Goal: Information Seeking & Learning: Learn about a topic

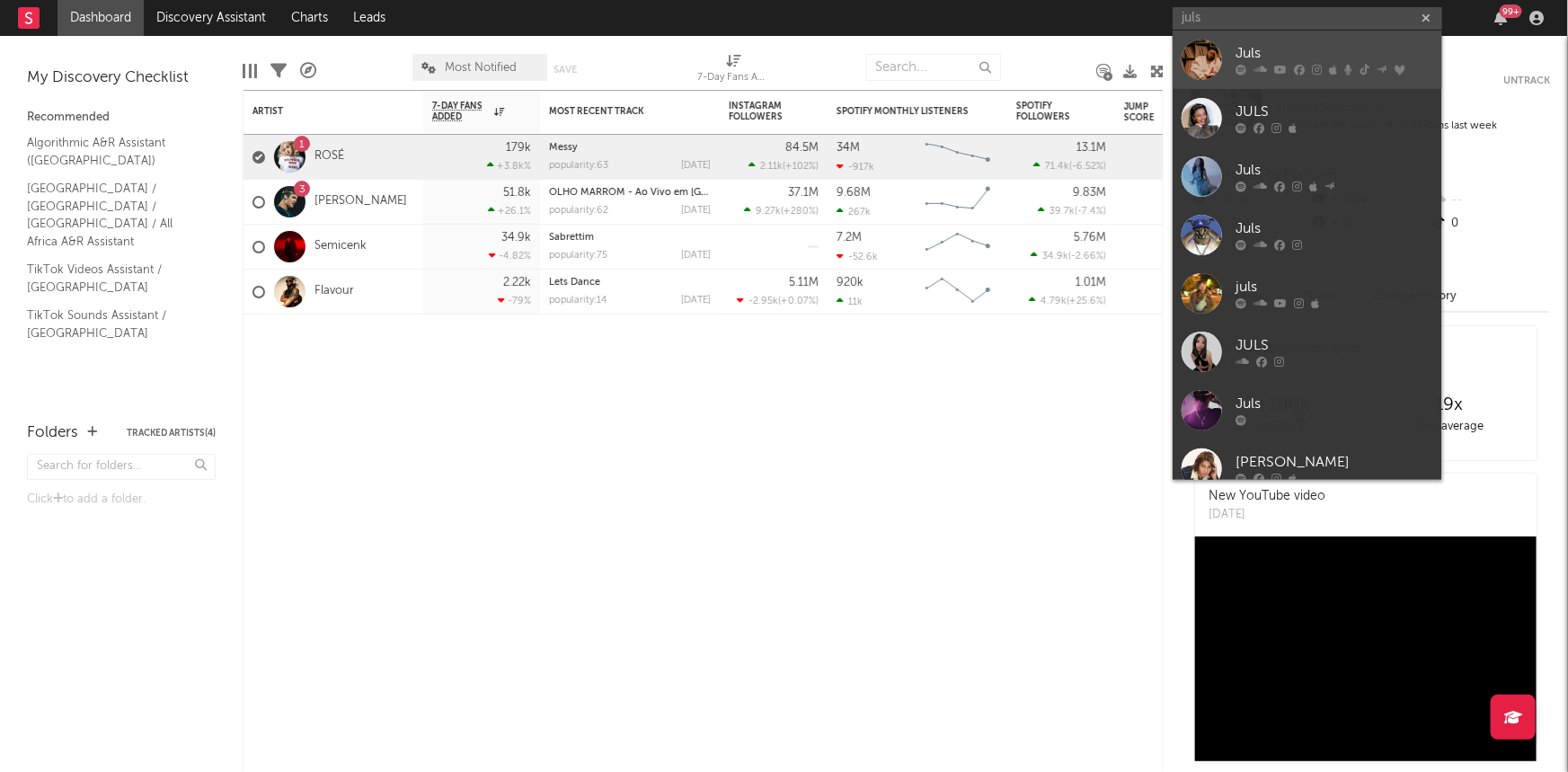
type input "juls"
click at [1337, 59] on div "Juls" at bounding box center [1333, 54] width 197 height 22
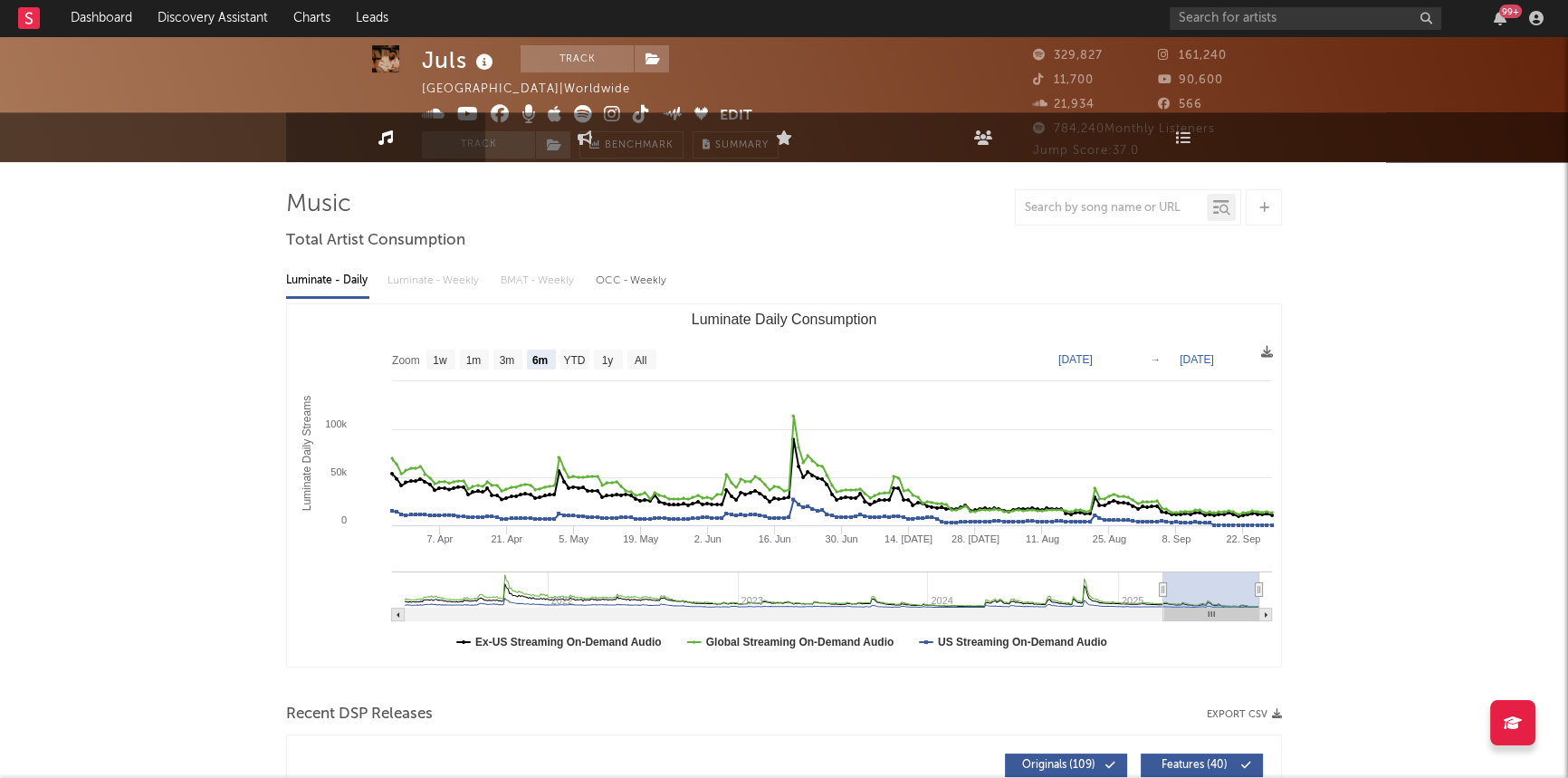
scroll to position [82, 0]
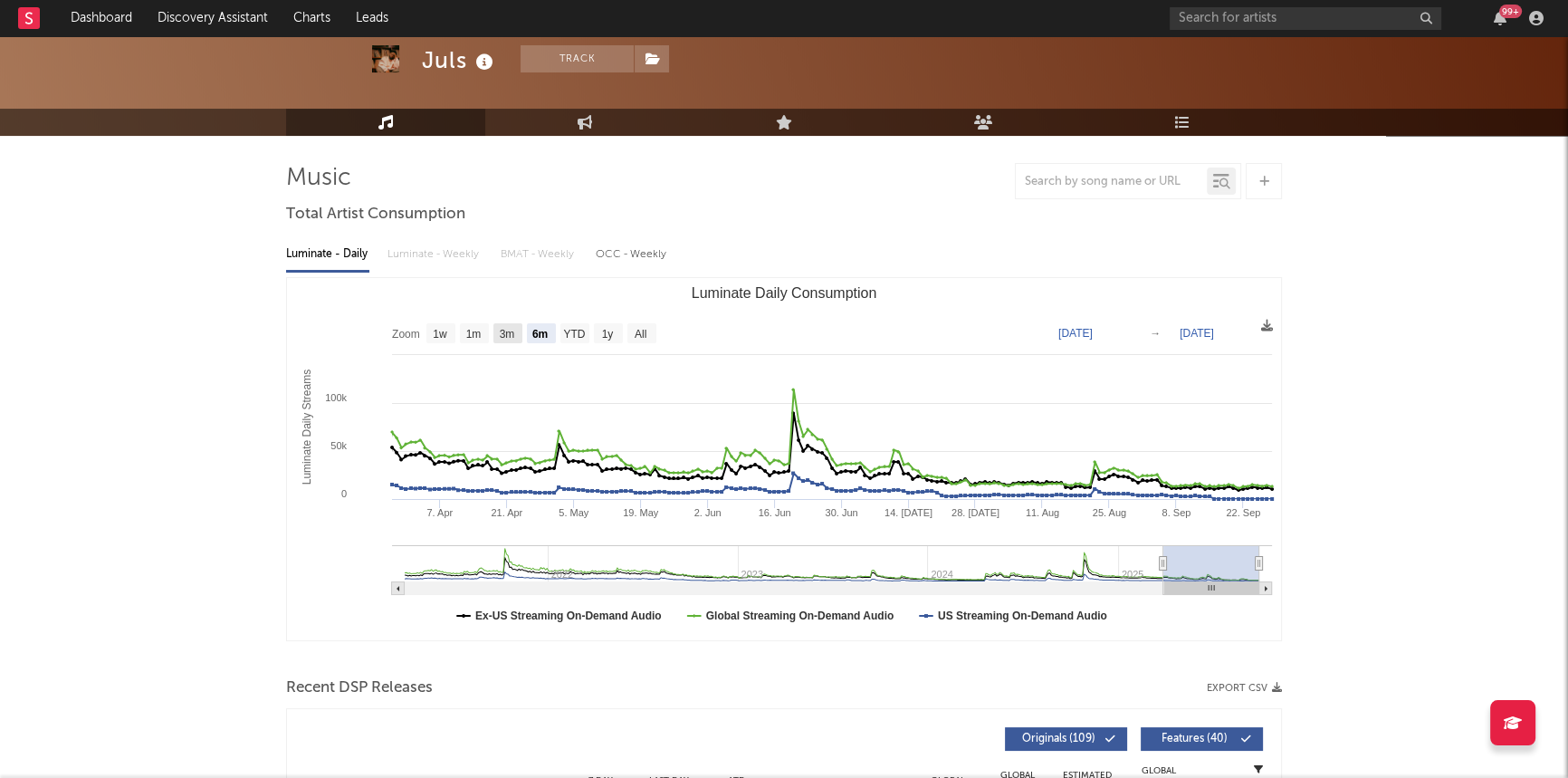
click at [507, 331] on text "3m" at bounding box center [508, 334] width 15 height 12
select select "3m"
type input "2025-06-28"
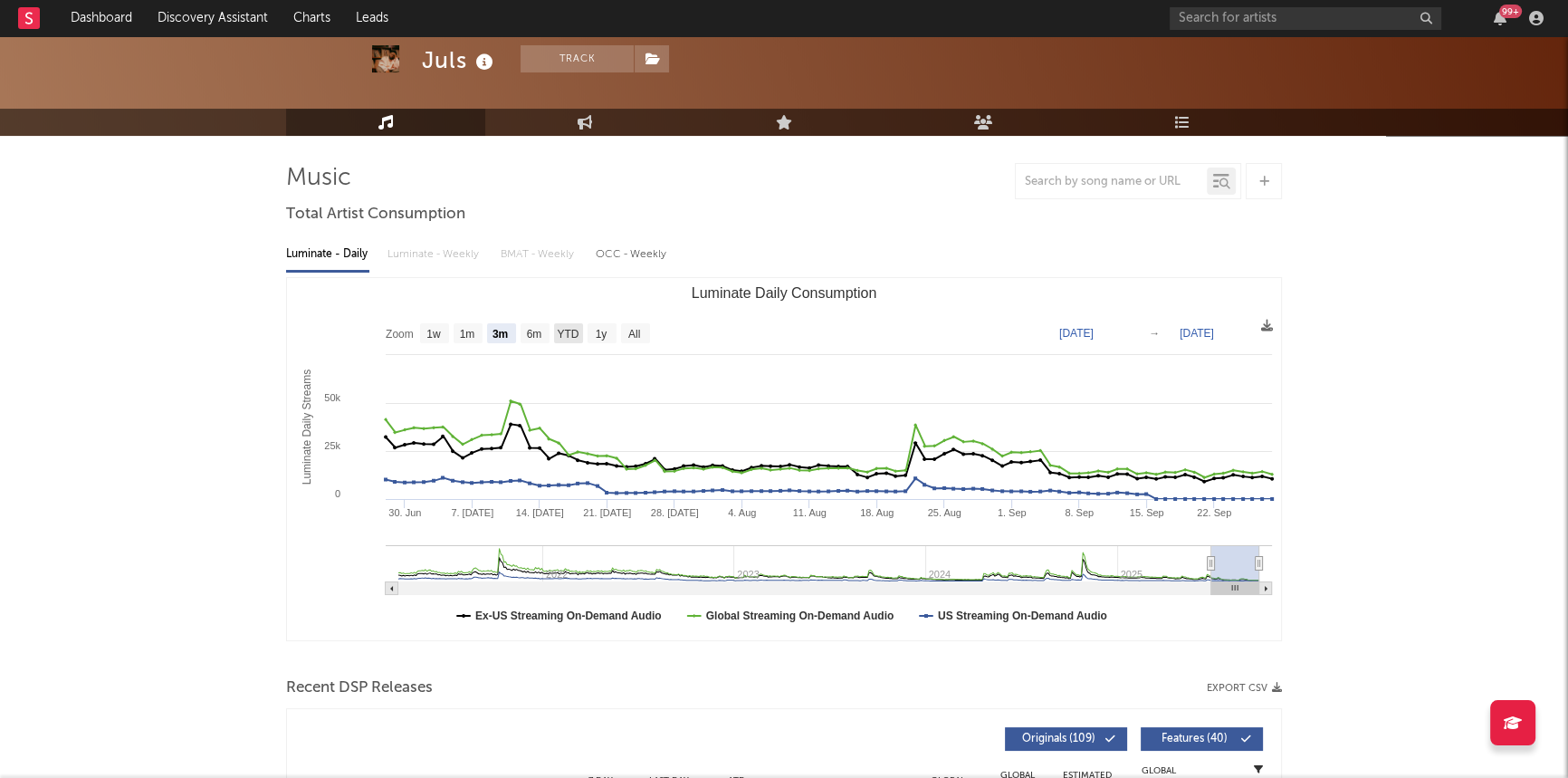
click at [571, 330] on text "YTD" at bounding box center [568, 334] width 22 height 12
select select "YTD"
type input "2025-01-01"
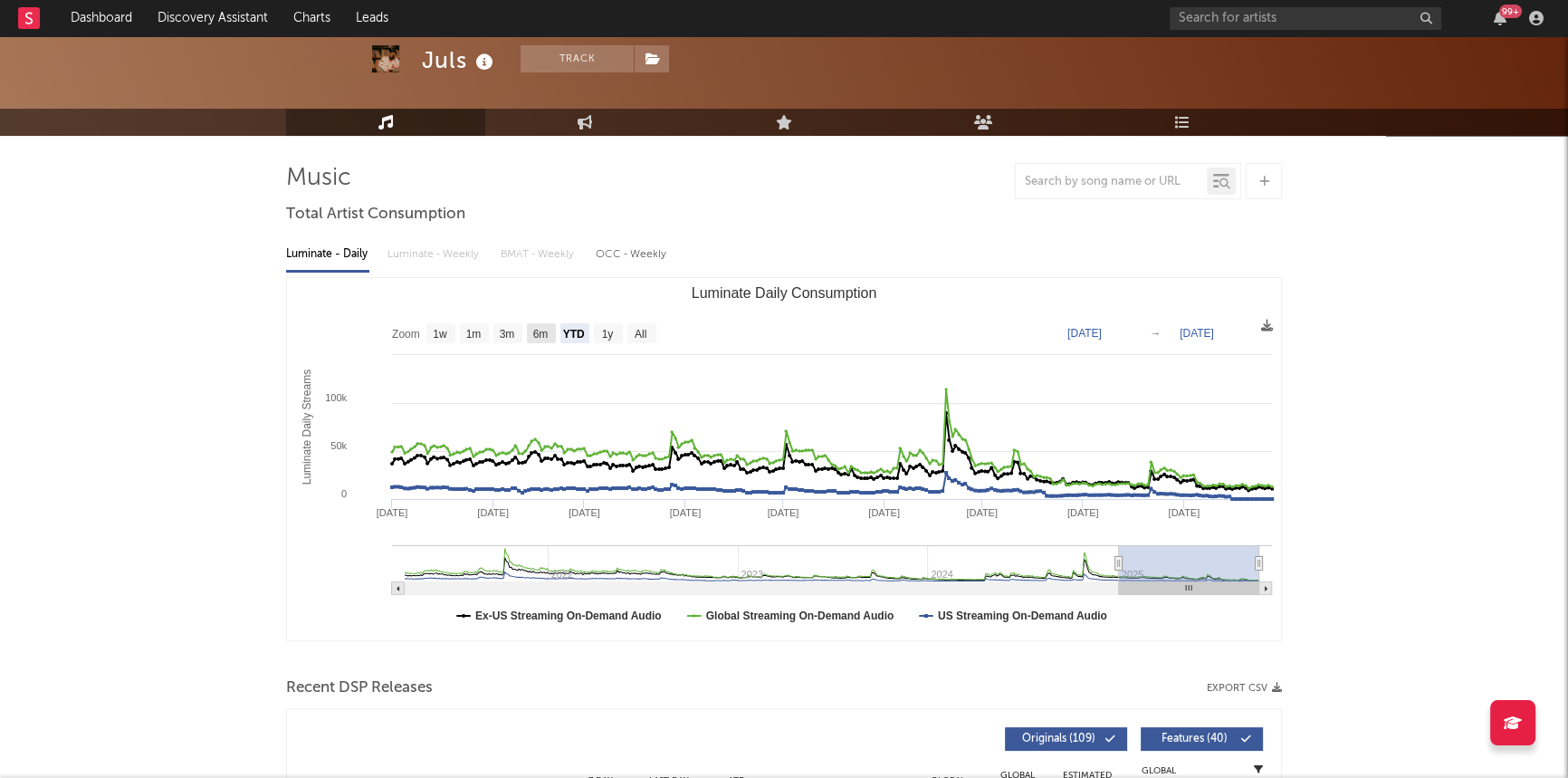
click at [543, 329] on text "6m" at bounding box center [541, 334] width 15 height 12
select select "6m"
type input "[DATE]"
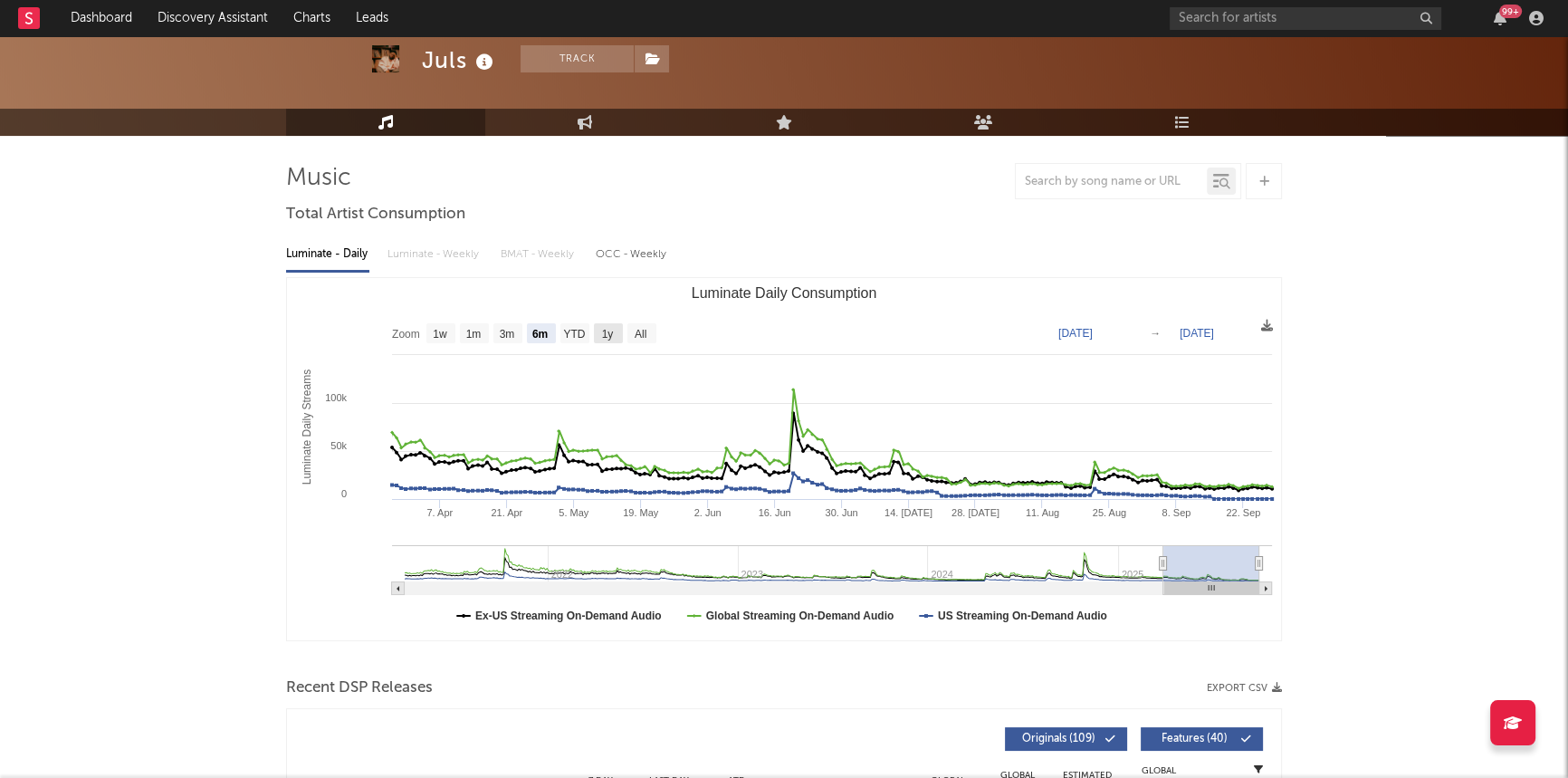
click at [603, 336] on text "1y" at bounding box center [608, 334] width 11 height 12
select select "1y"
type input "2024-09-28"
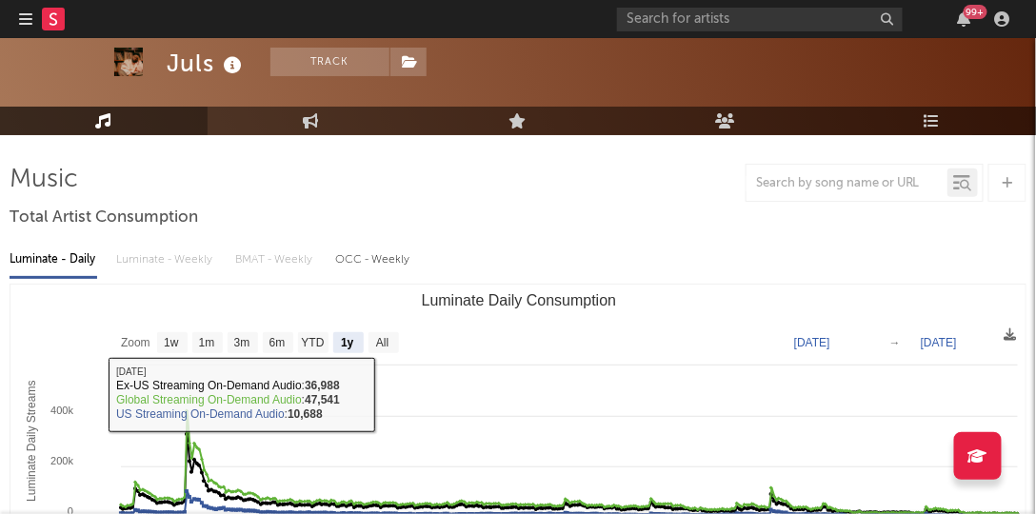
scroll to position [195, 0]
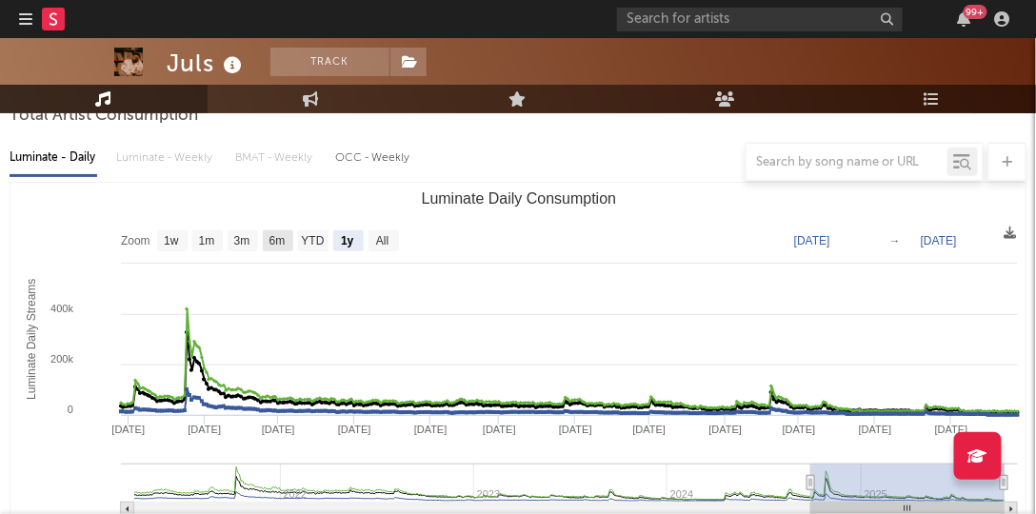
click at [278, 239] on text "6m" at bounding box center [277, 241] width 16 height 13
select select "6m"
type input "[DATE]"
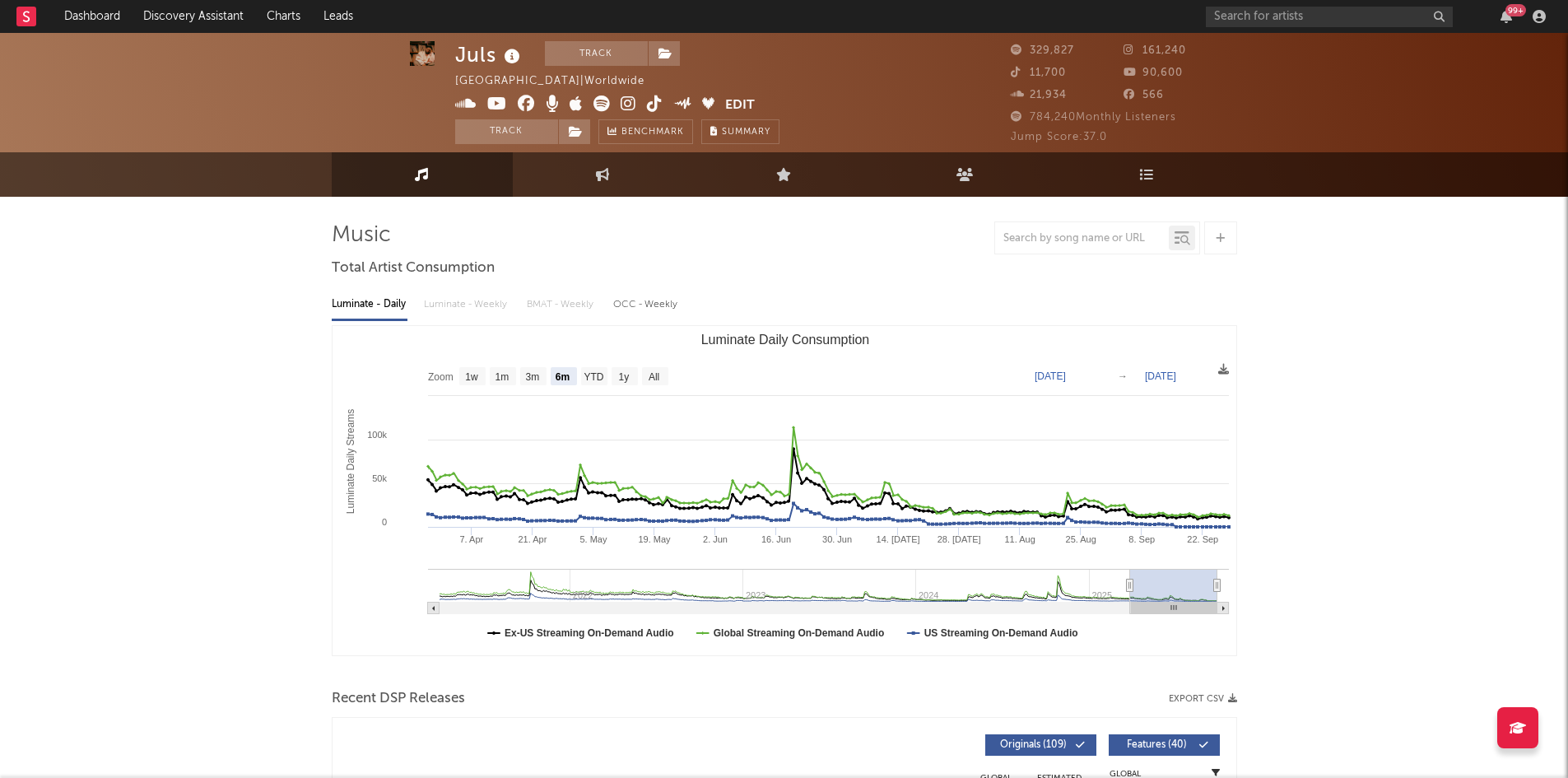
scroll to position [0, 0]
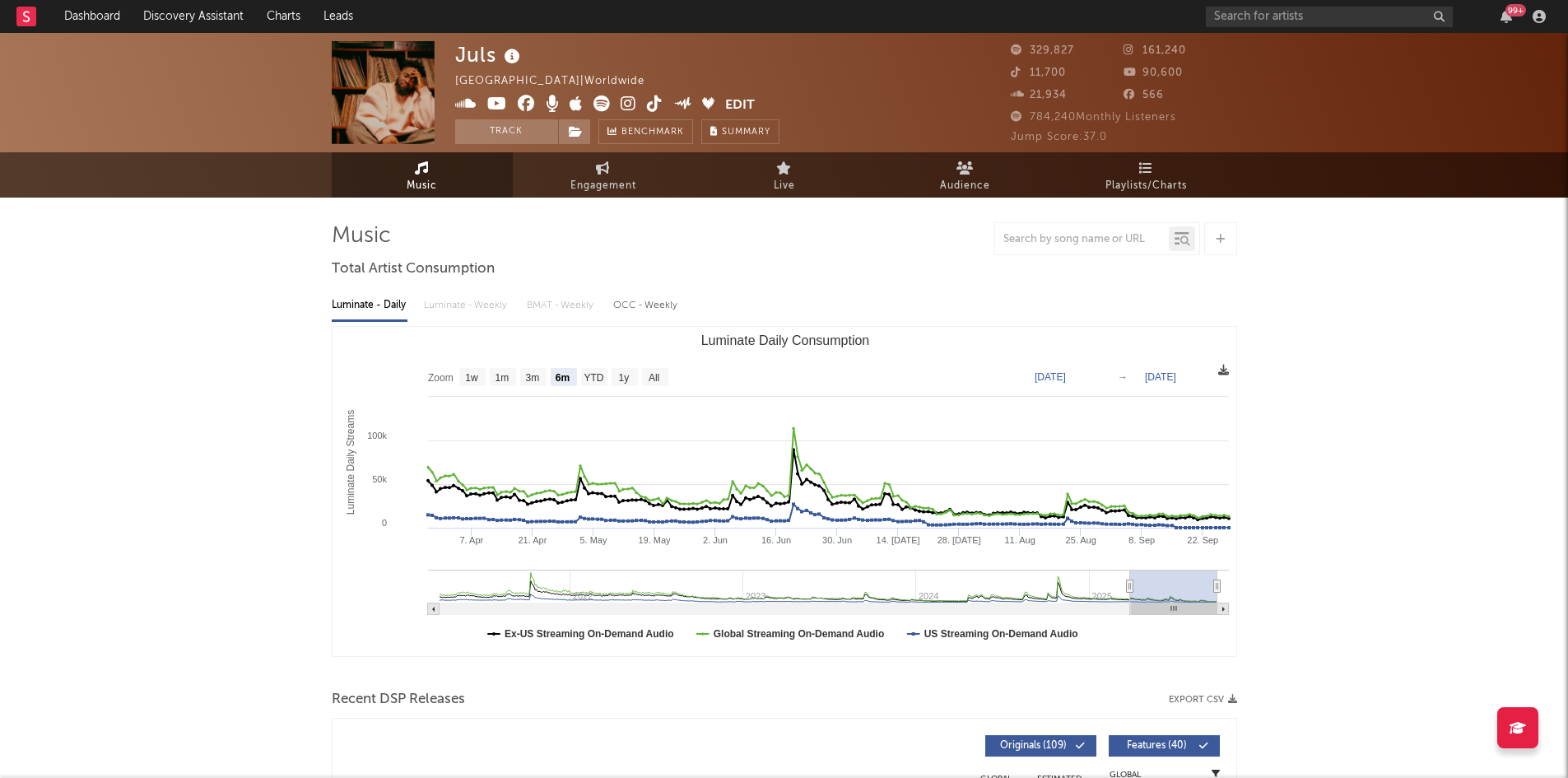
click at [1227, 365] on icon at bounding box center [1223, 370] width 10 height 10
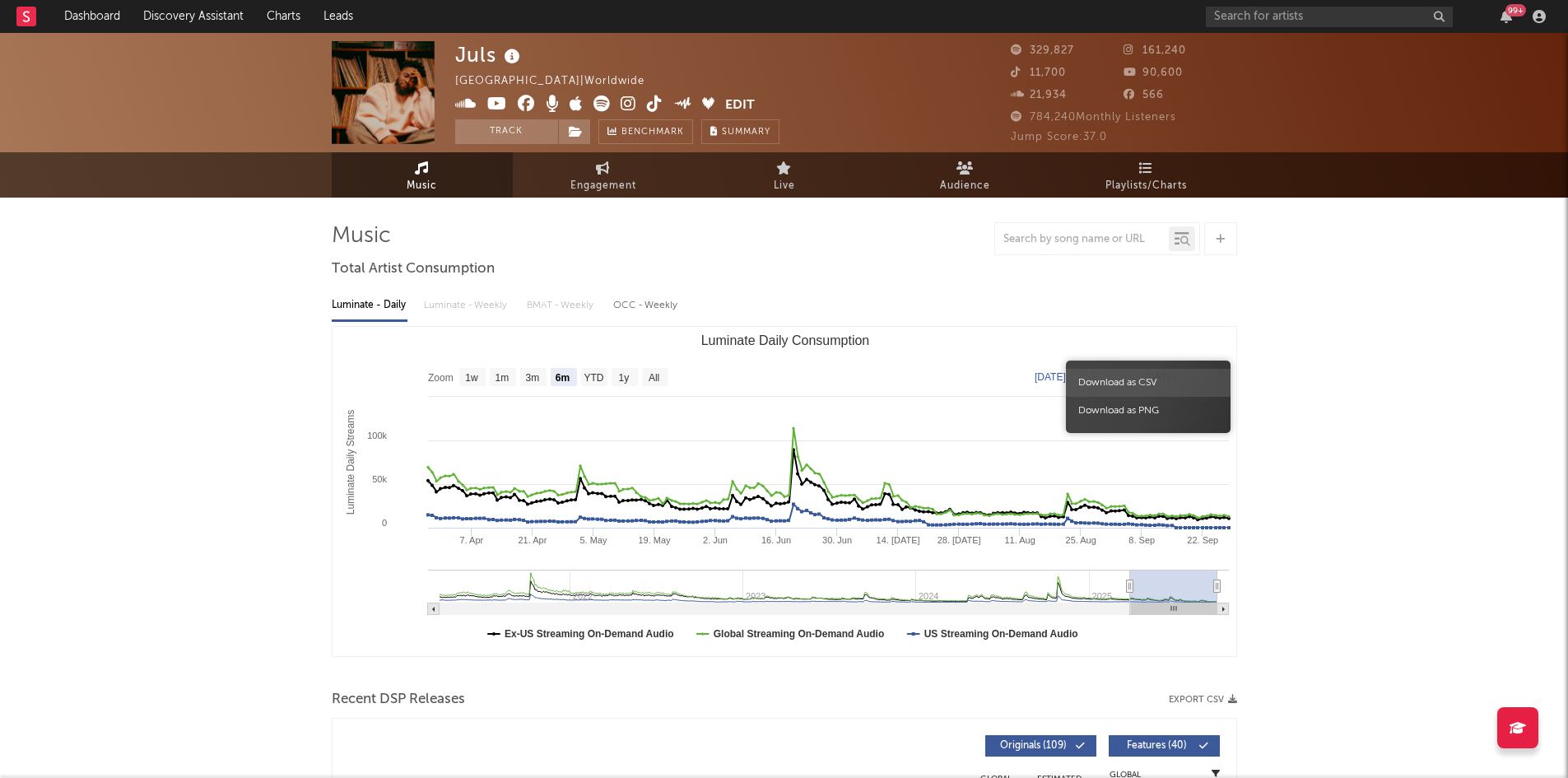
click at [1144, 382] on span "Download as CSV" at bounding box center [1148, 383] width 164 height 28
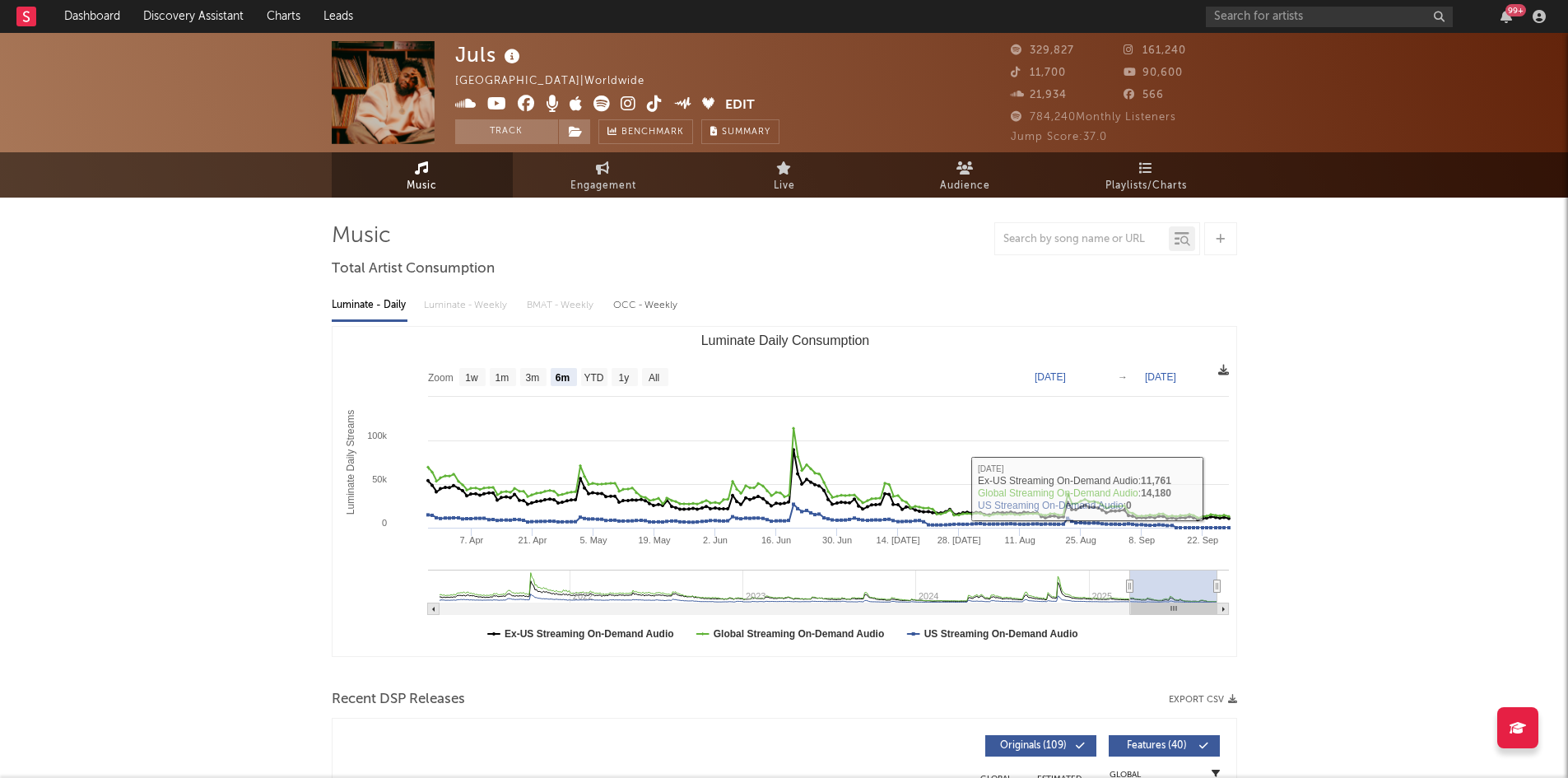
click at [1227, 368] on icon at bounding box center [1223, 370] width 10 height 10
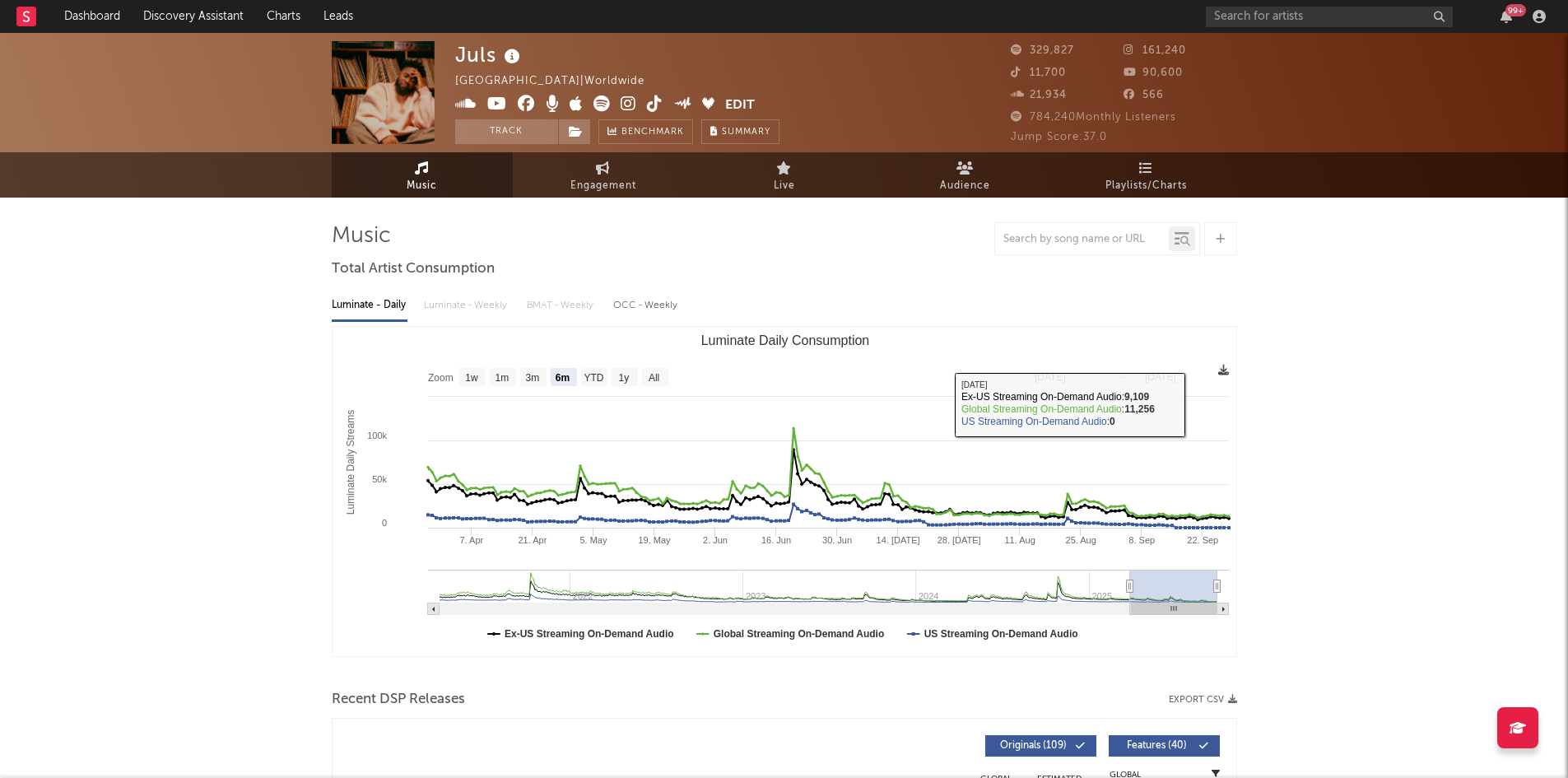
click at [1222, 370] on icon at bounding box center [1223, 370] width 10 height 10
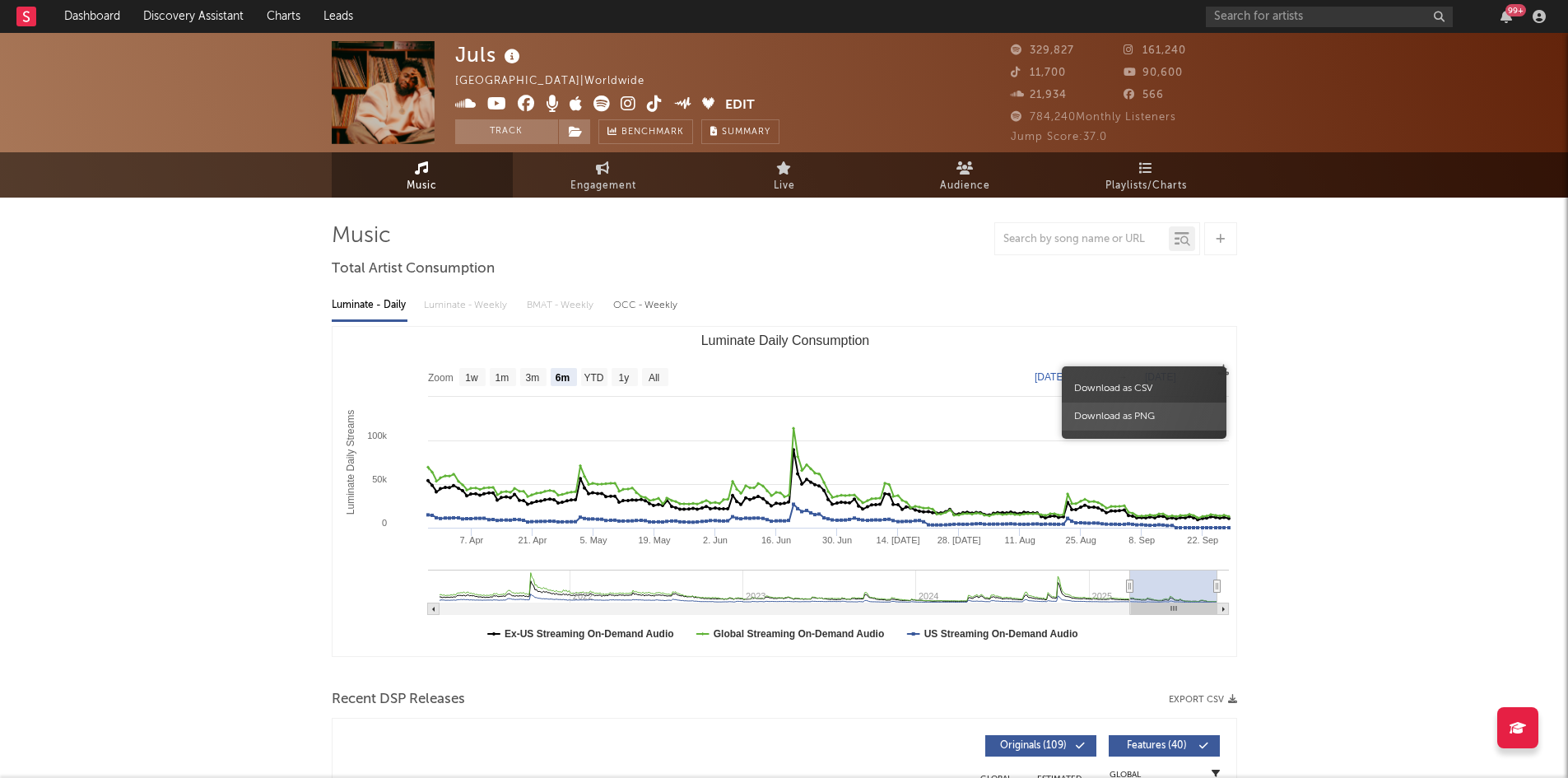
click at [1186, 413] on span "Download as PNG" at bounding box center [1144, 417] width 164 height 28
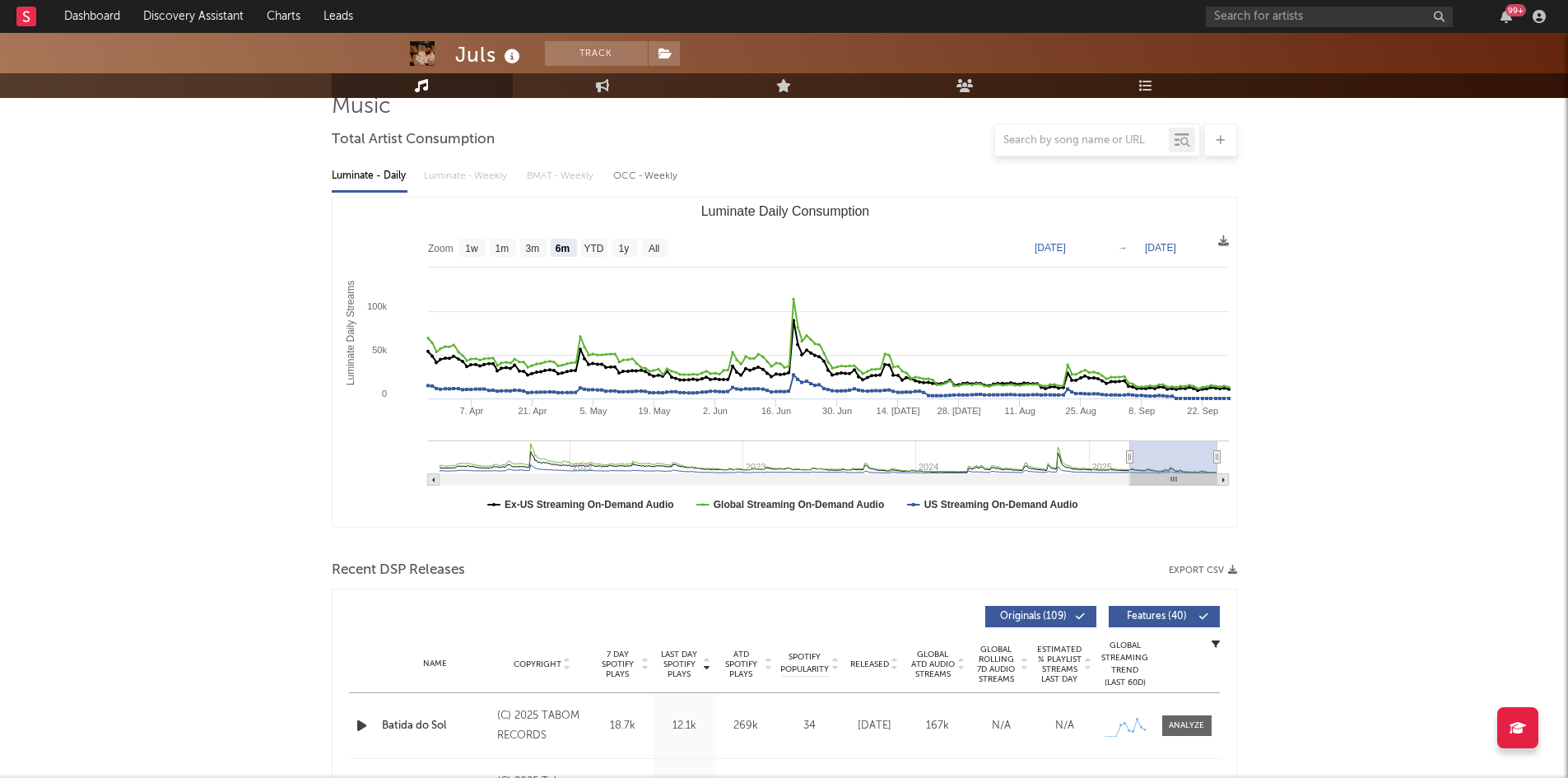
scroll to position [164, 0]
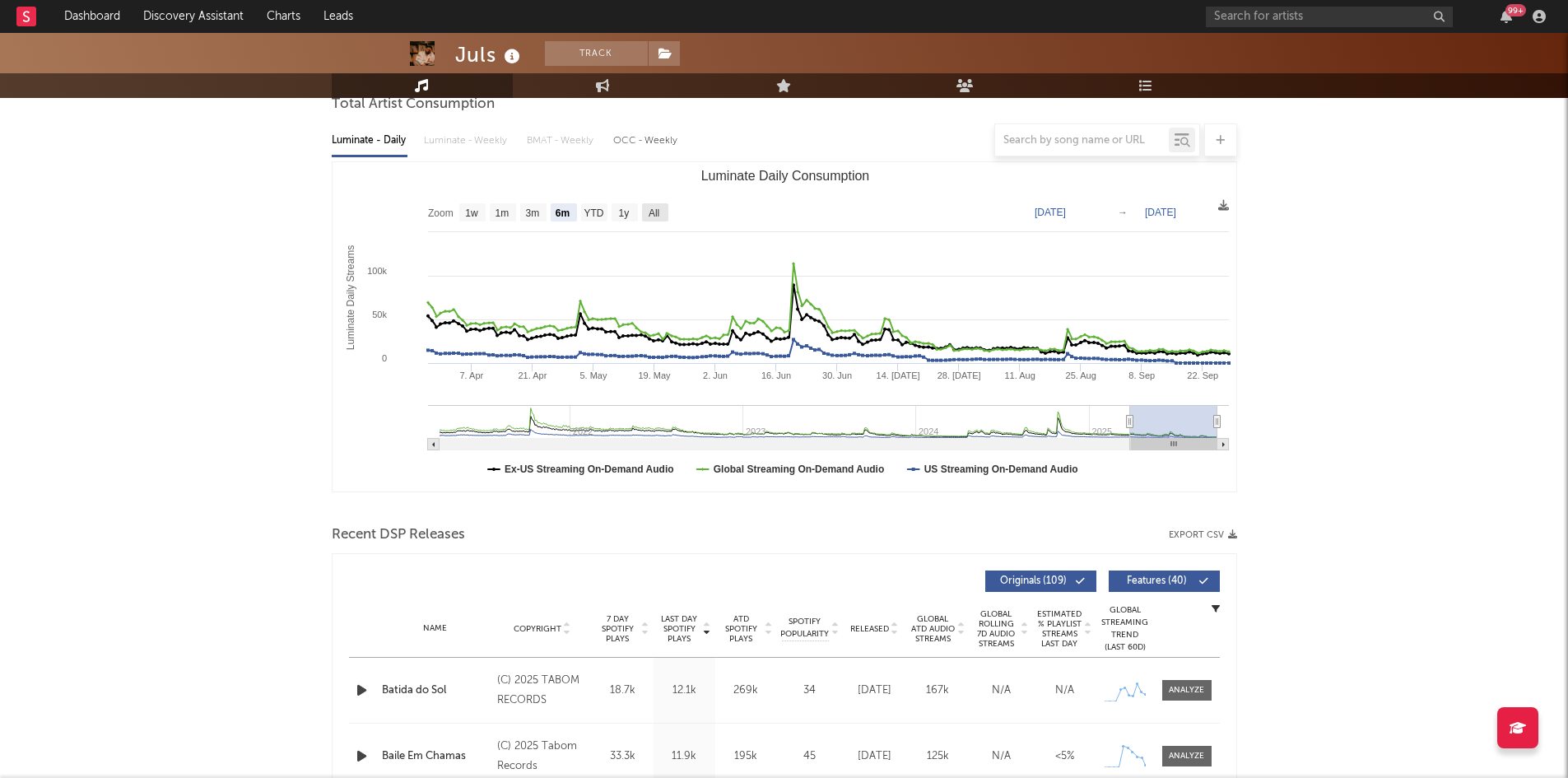
click at [649, 214] on text "All" at bounding box center [653, 213] width 10 height 11
select select "All"
type input "2021-03-31"
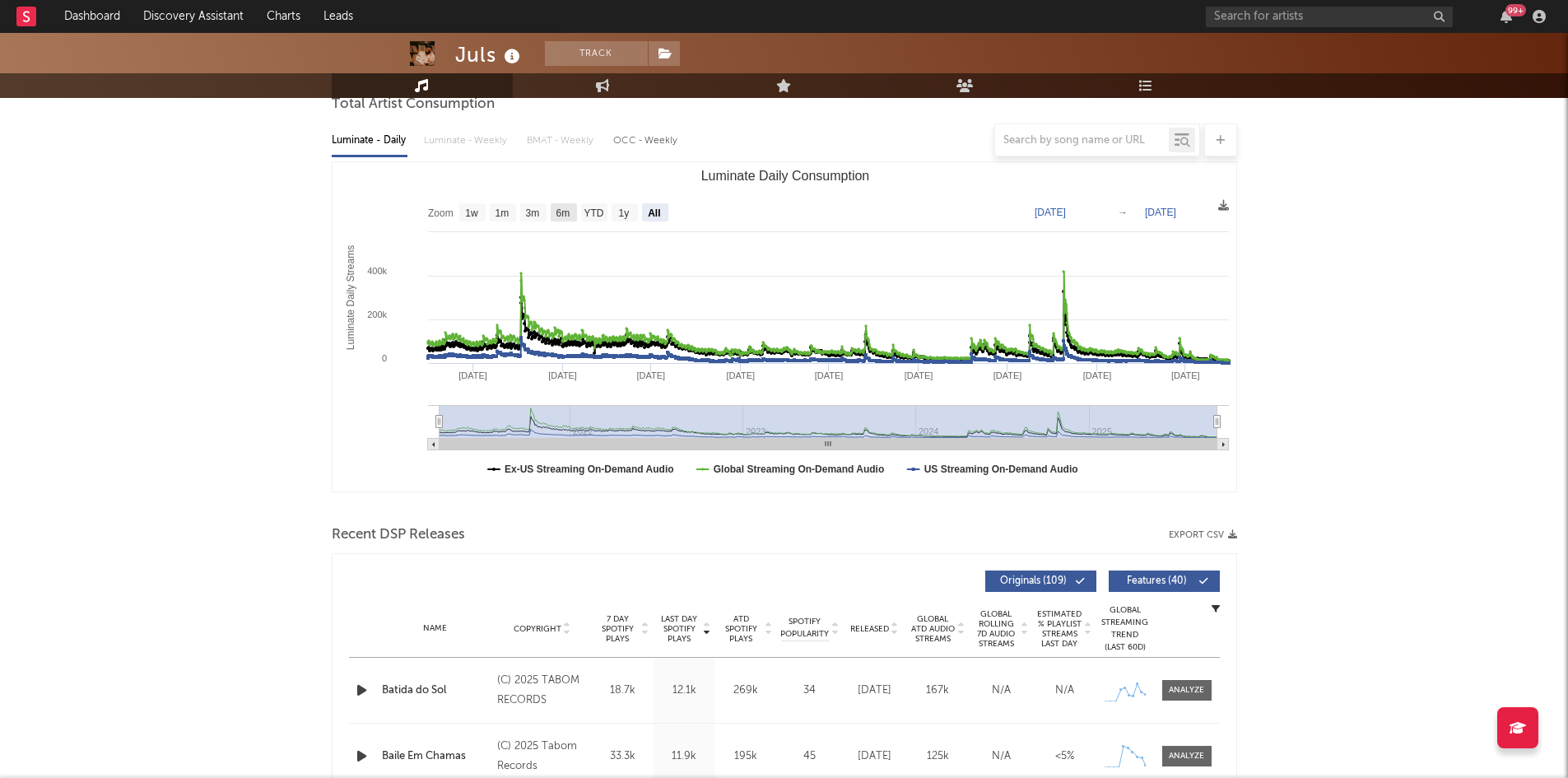
click at [564, 214] on text "6m" at bounding box center [563, 213] width 14 height 11
select select "6m"
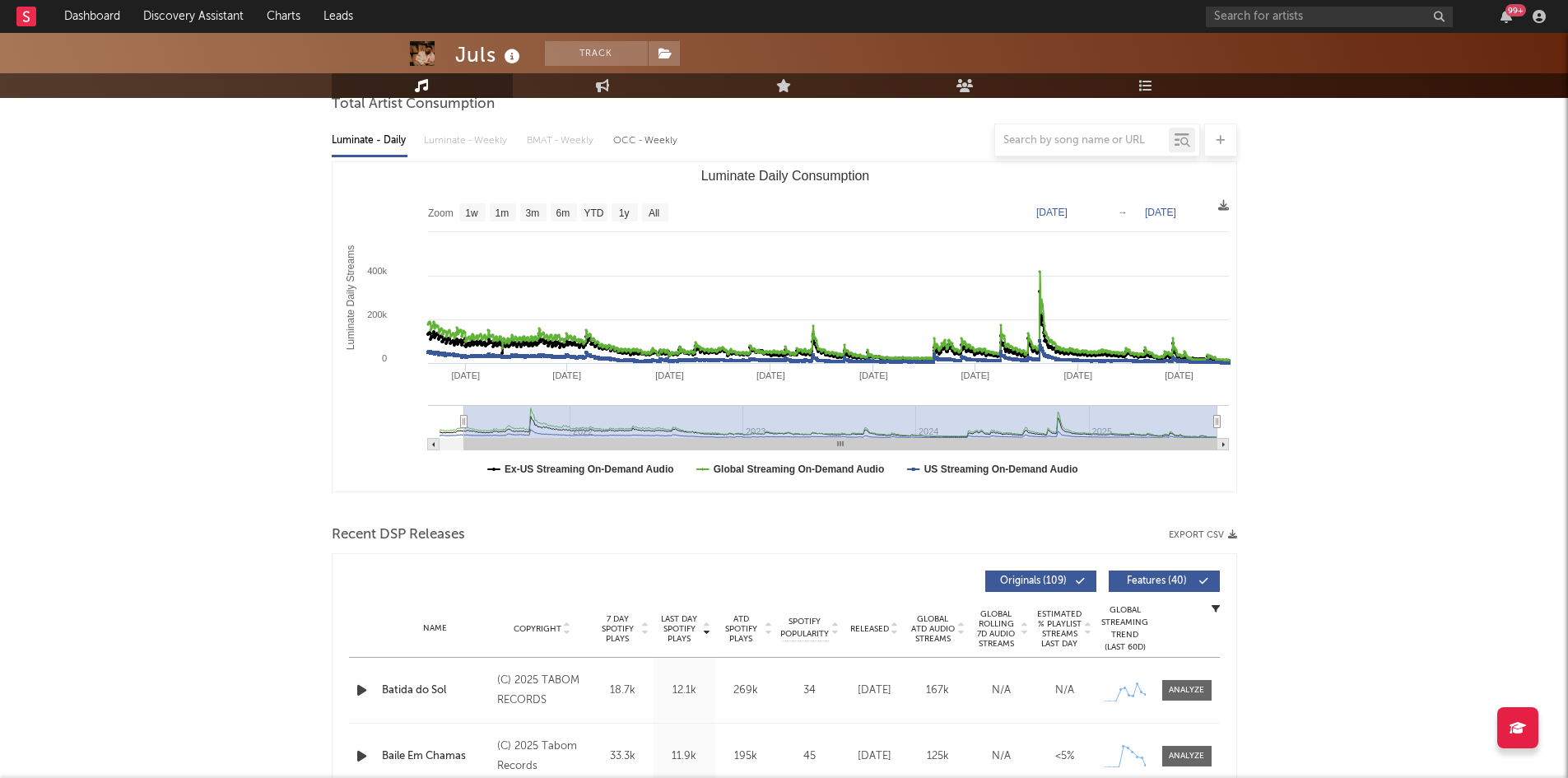
type input "2021-04-26"
select select "All"
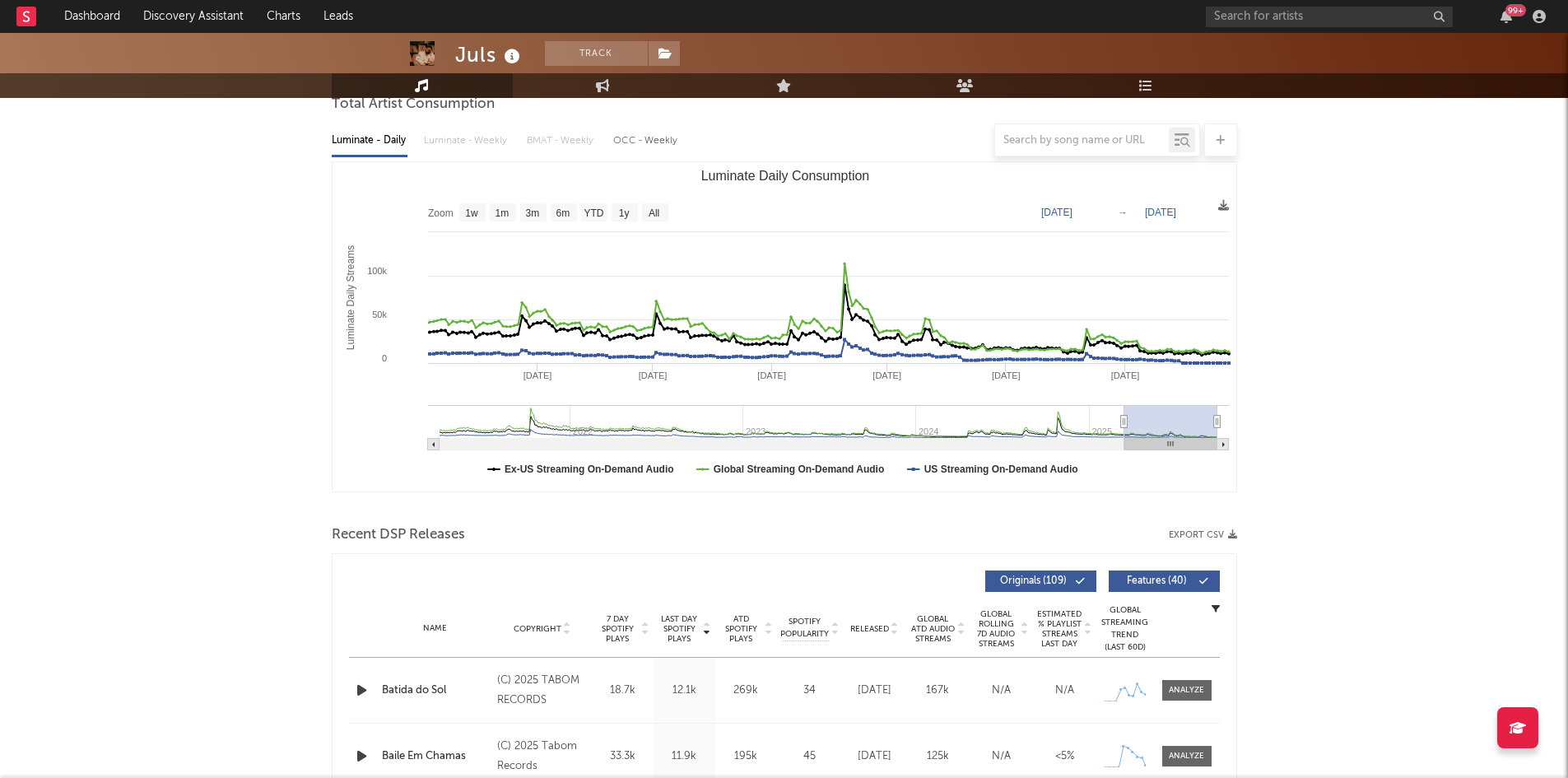
type input "2025-03-03"
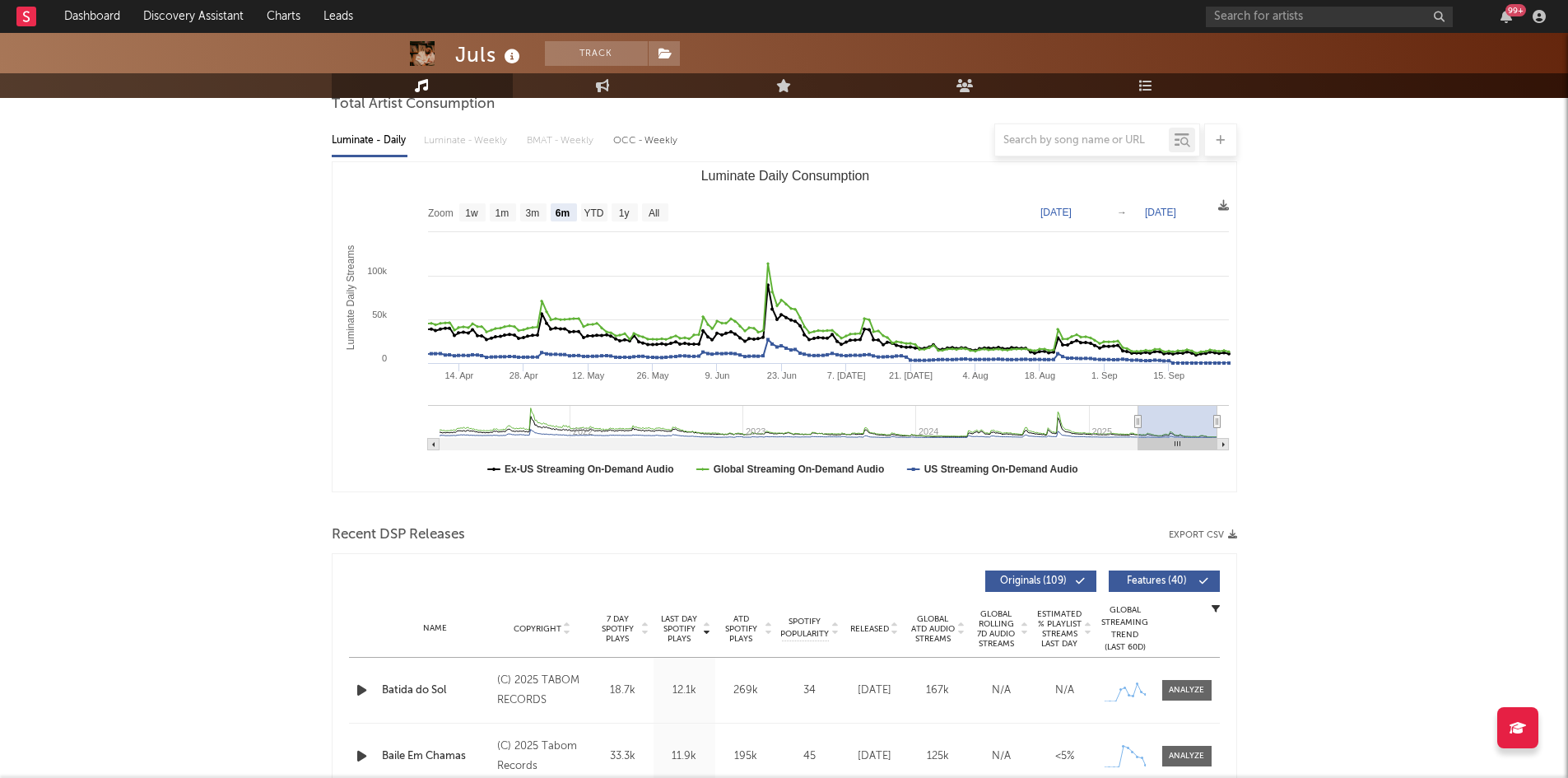
select select "6m"
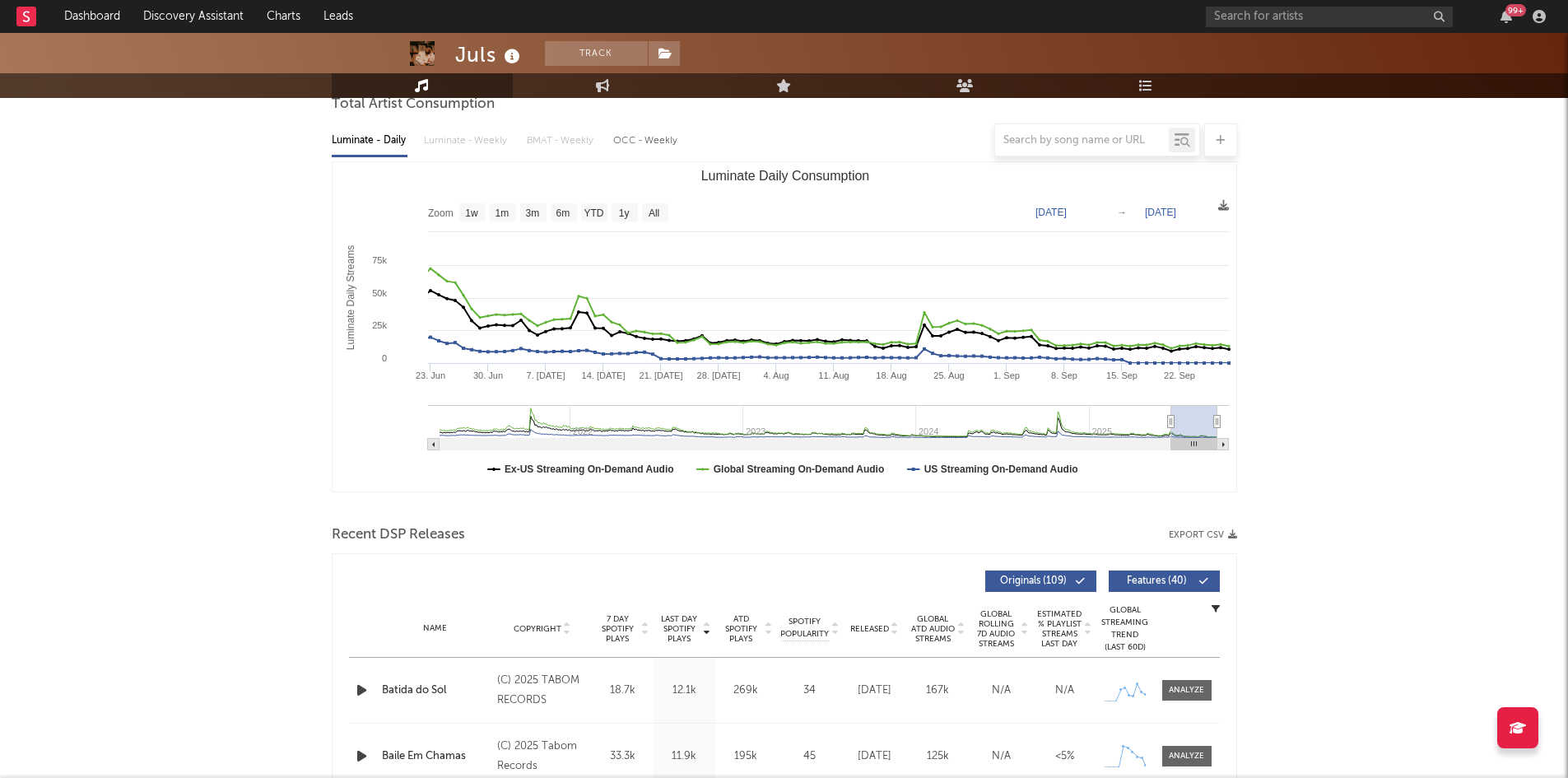
type input "2025-06-24"
select select "3m"
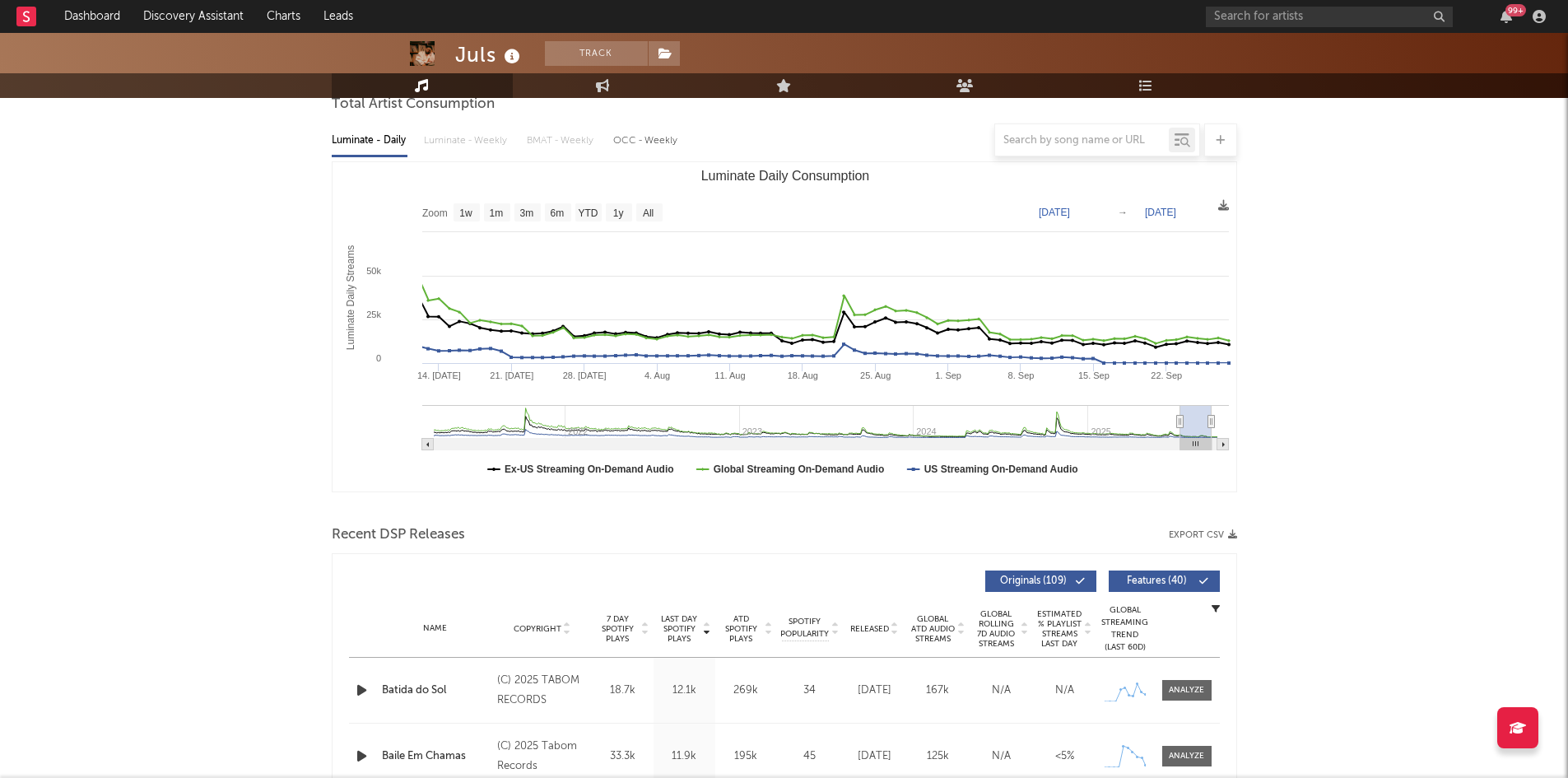
type input "2025-07-07"
select select "3m"
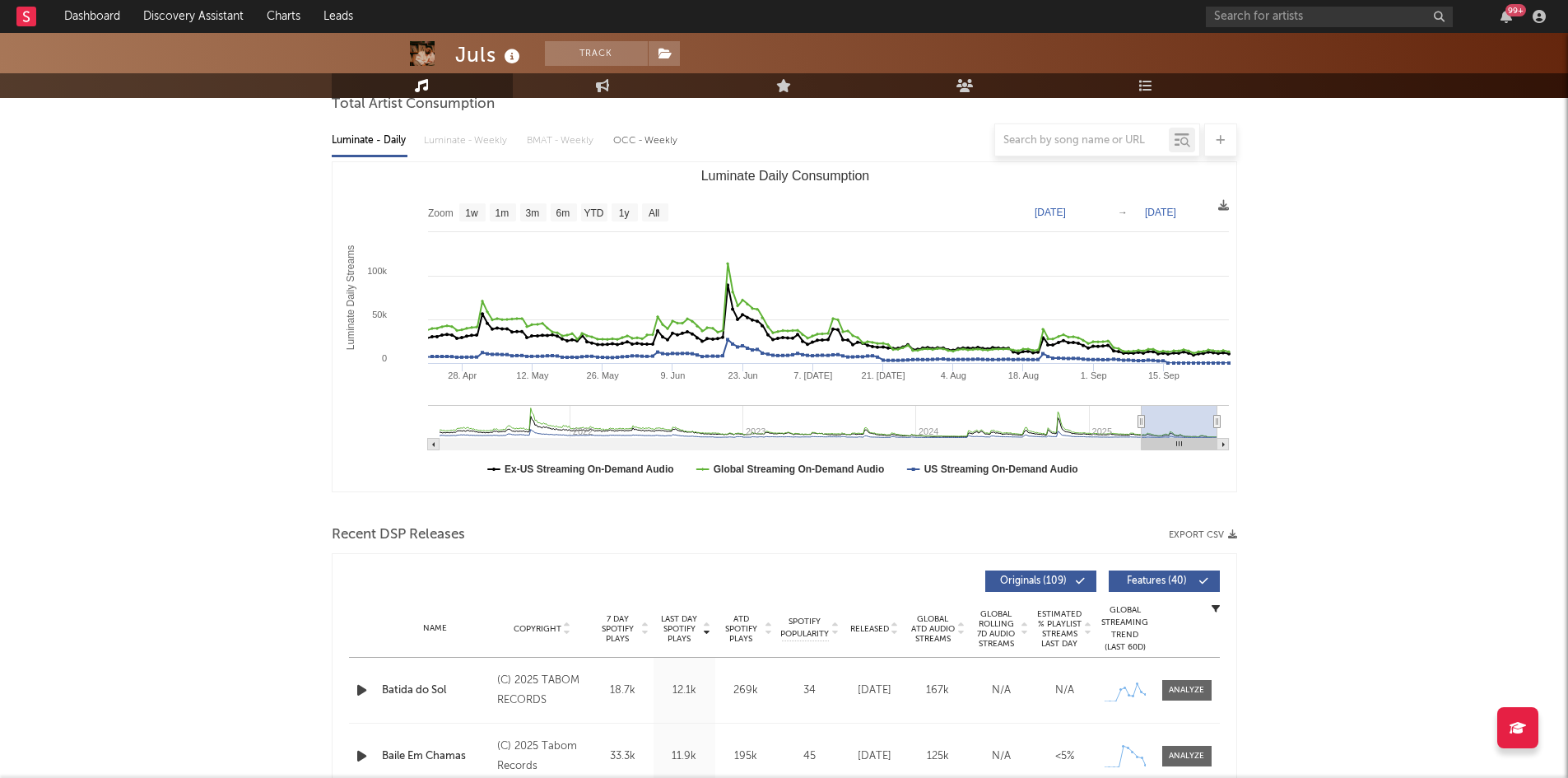
type input "2025-04-14"
select select "6m"
type input "2025-04-12"
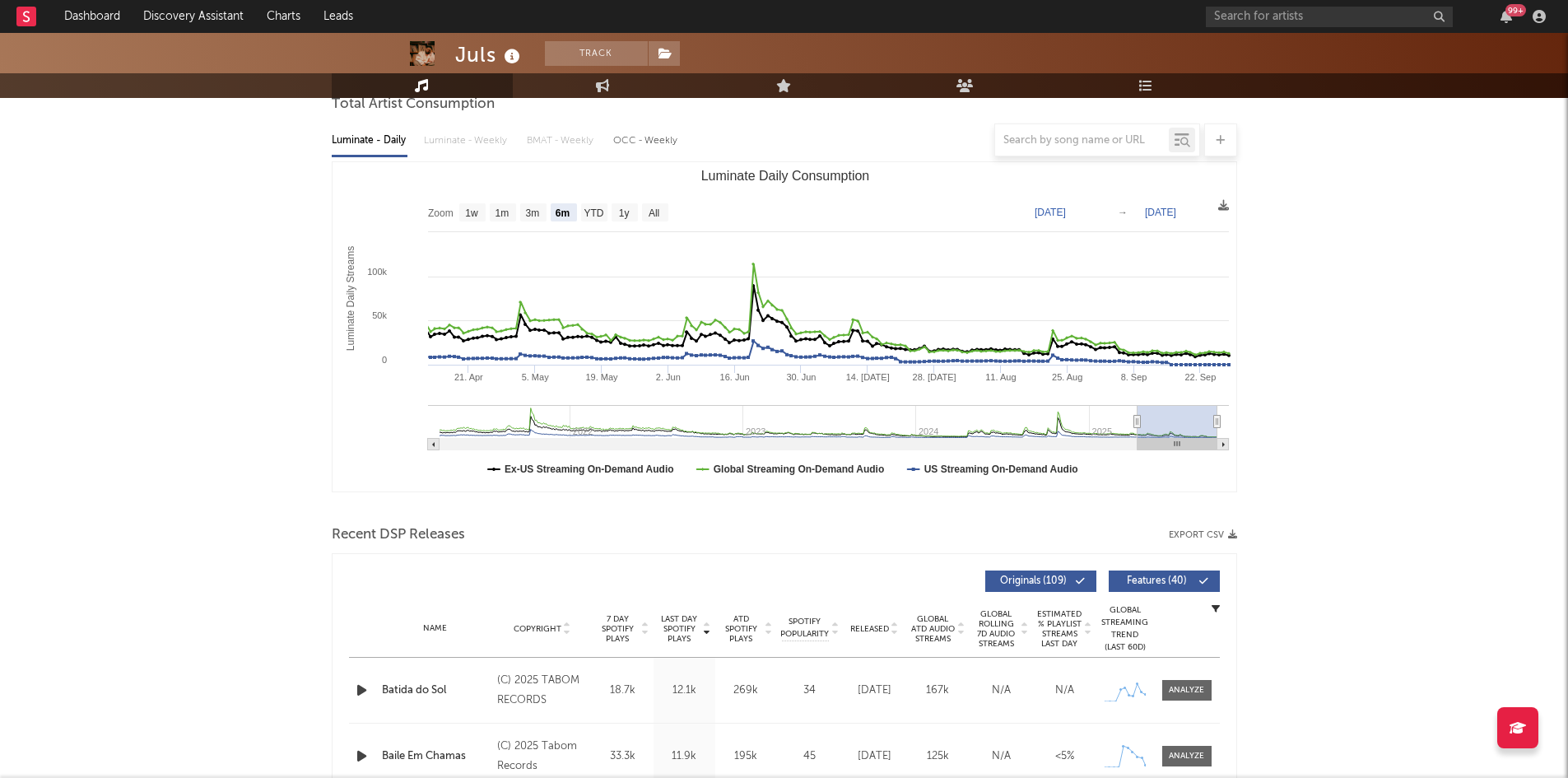
drag, startPoint x: 1128, startPoint y: 422, endPoint x: 1137, endPoint y: 444, distance: 23.8
click at [1137, 444] on g "Luminate Daily Consumption" at bounding box center [828, 427] width 800 height 45
click at [564, 214] on text "6m" at bounding box center [562, 213] width 14 height 11
select select "6m"
type input "[DATE]"
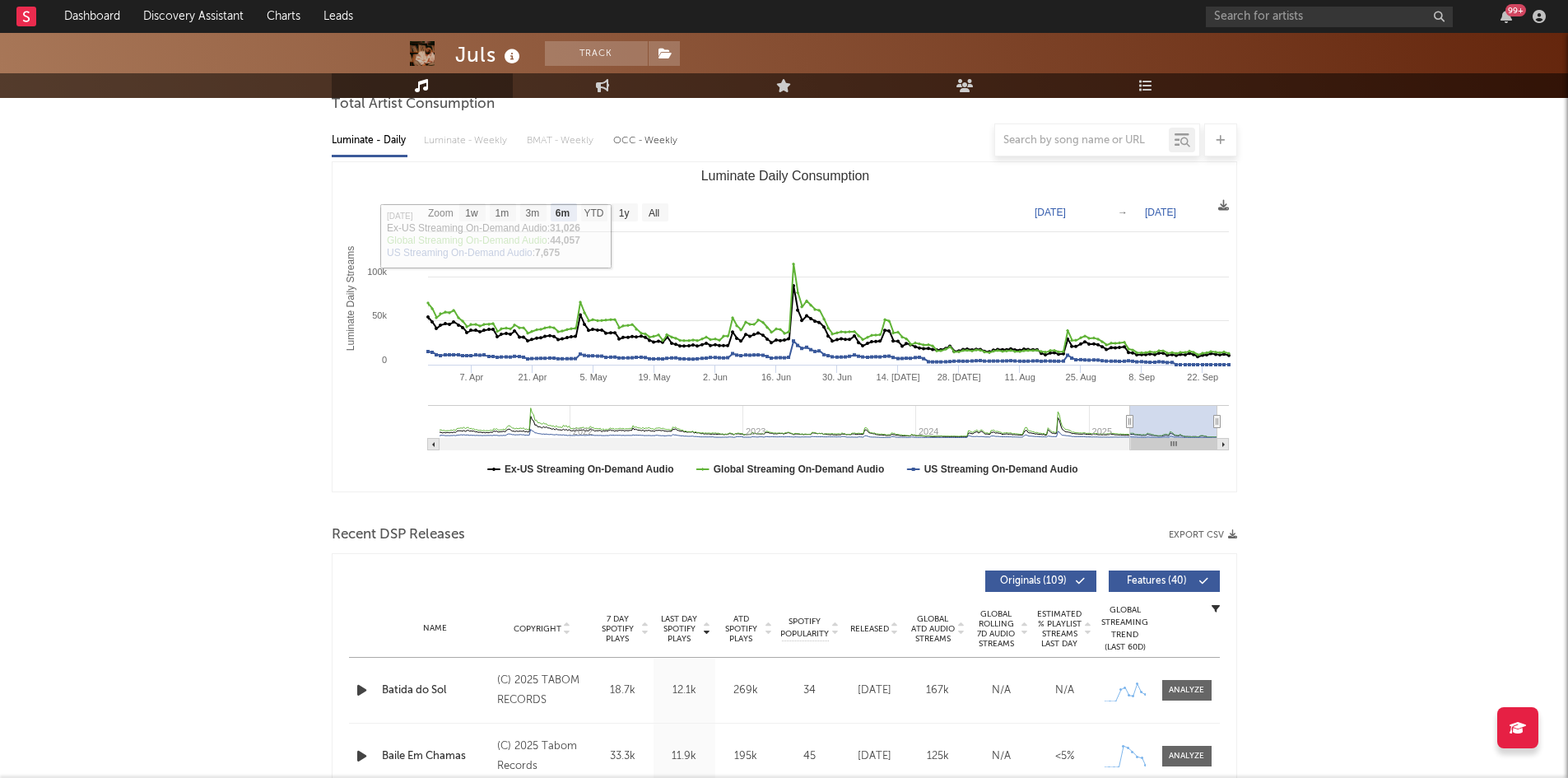
click at [565, 138] on div at bounding box center [784, 140] width 905 height 33
click at [564, 137] on div at bounding box center [784, 140] width 905 height 33
click at [715, 200] on rect "Luminate Daily Consumption" at bounding box center [785, 327] width 904 height 329
click at [438, 141] on div at bounding box center [784, 140] width 905 height 33
click at [505, 144] on div at bounding box center [784, 140] width 905 height 33
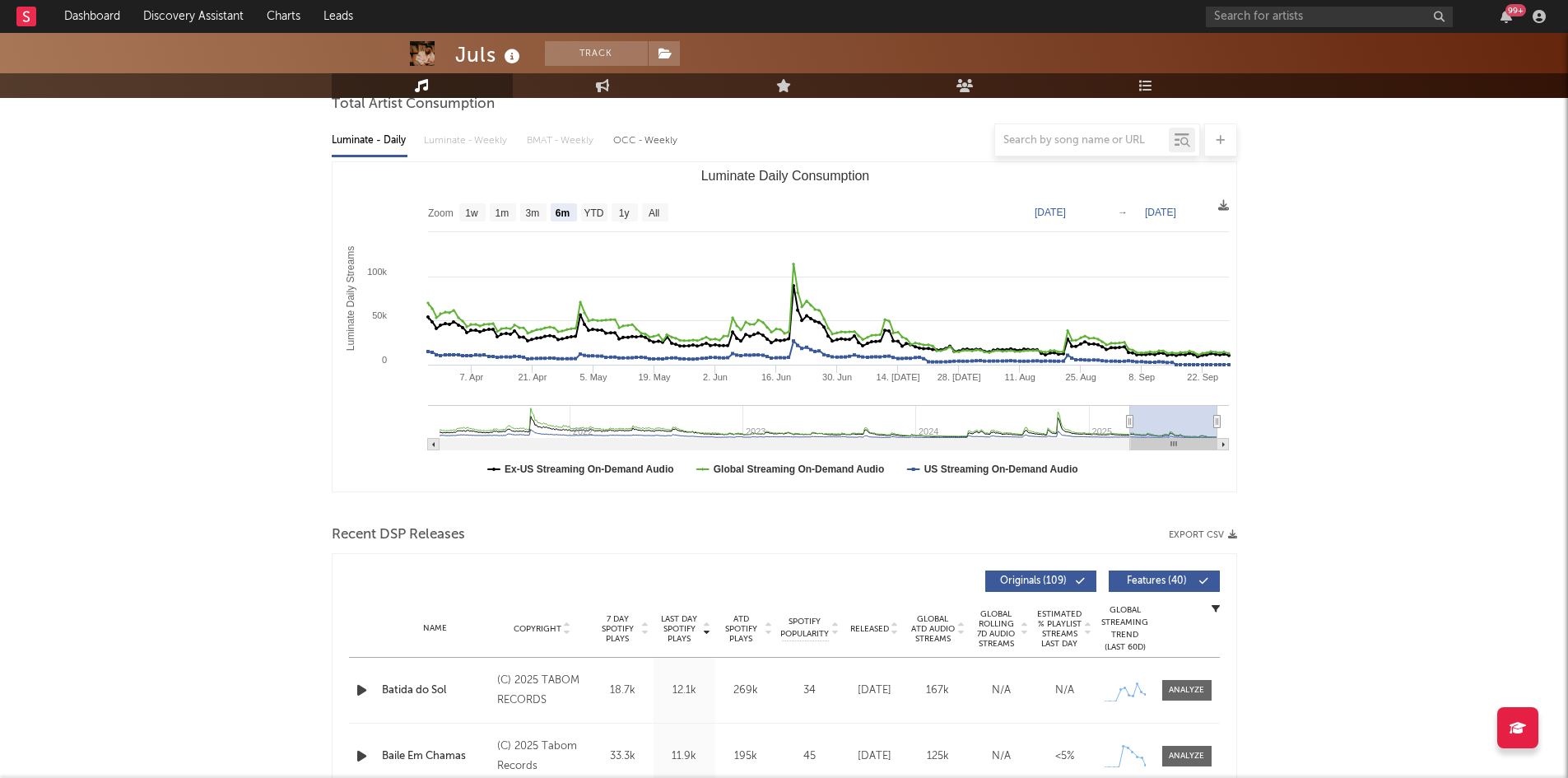
click at [596, 147] on div at bounding box center [784, 140] width 905 height 33
click at [659, 142] on div at bounding box center [784, 140] width 905 height 33
click at [642, 138] on div at bounding box center [784, 140] width 905 height 33
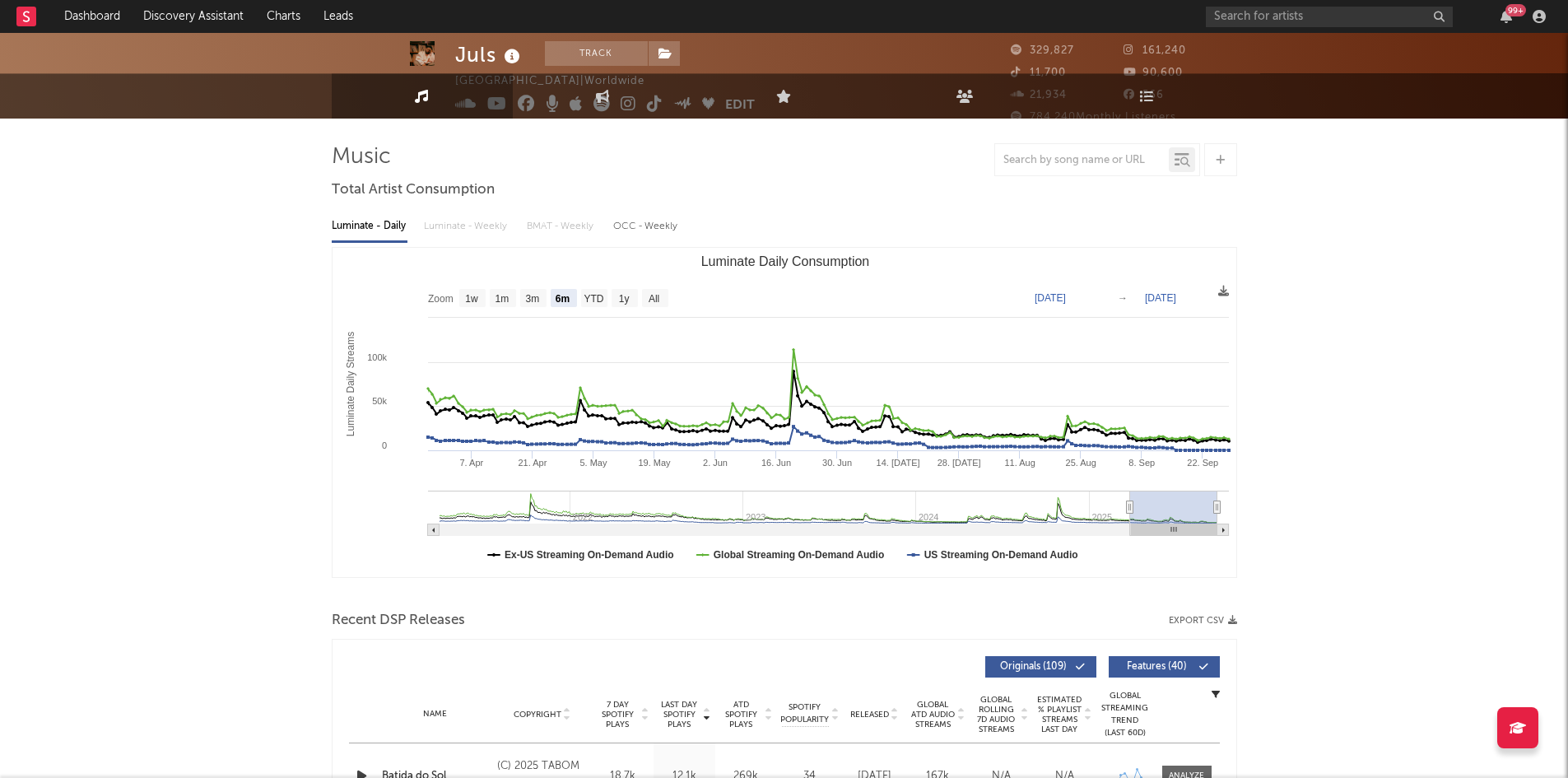
scroll to position [0, 0]
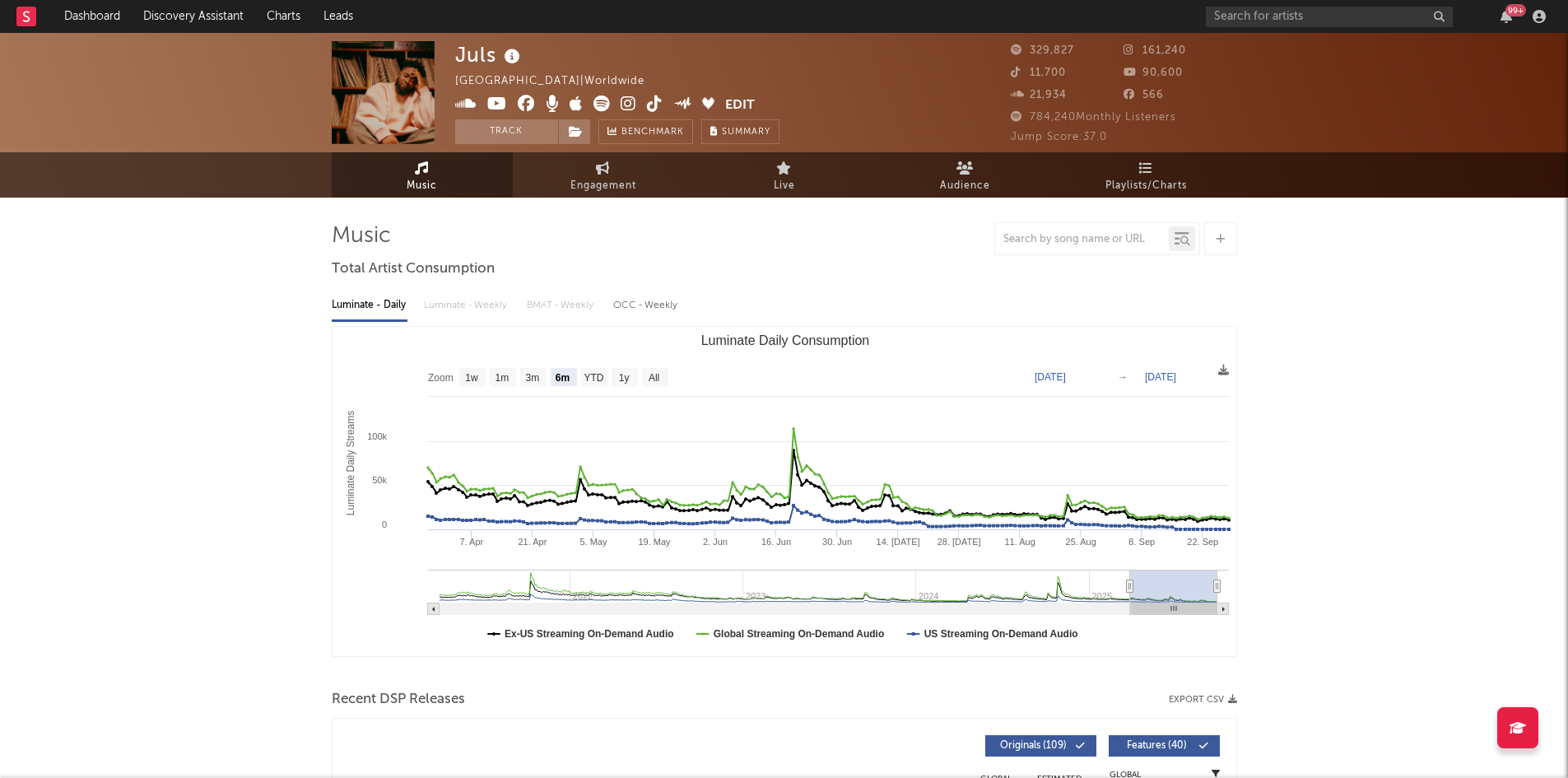
click at [451, 299] on div "Luminate - Daily Luminate - Weekly BMAT - Weekly OCC - Weekly" at bounding box center [784, 305] width 905 height 28
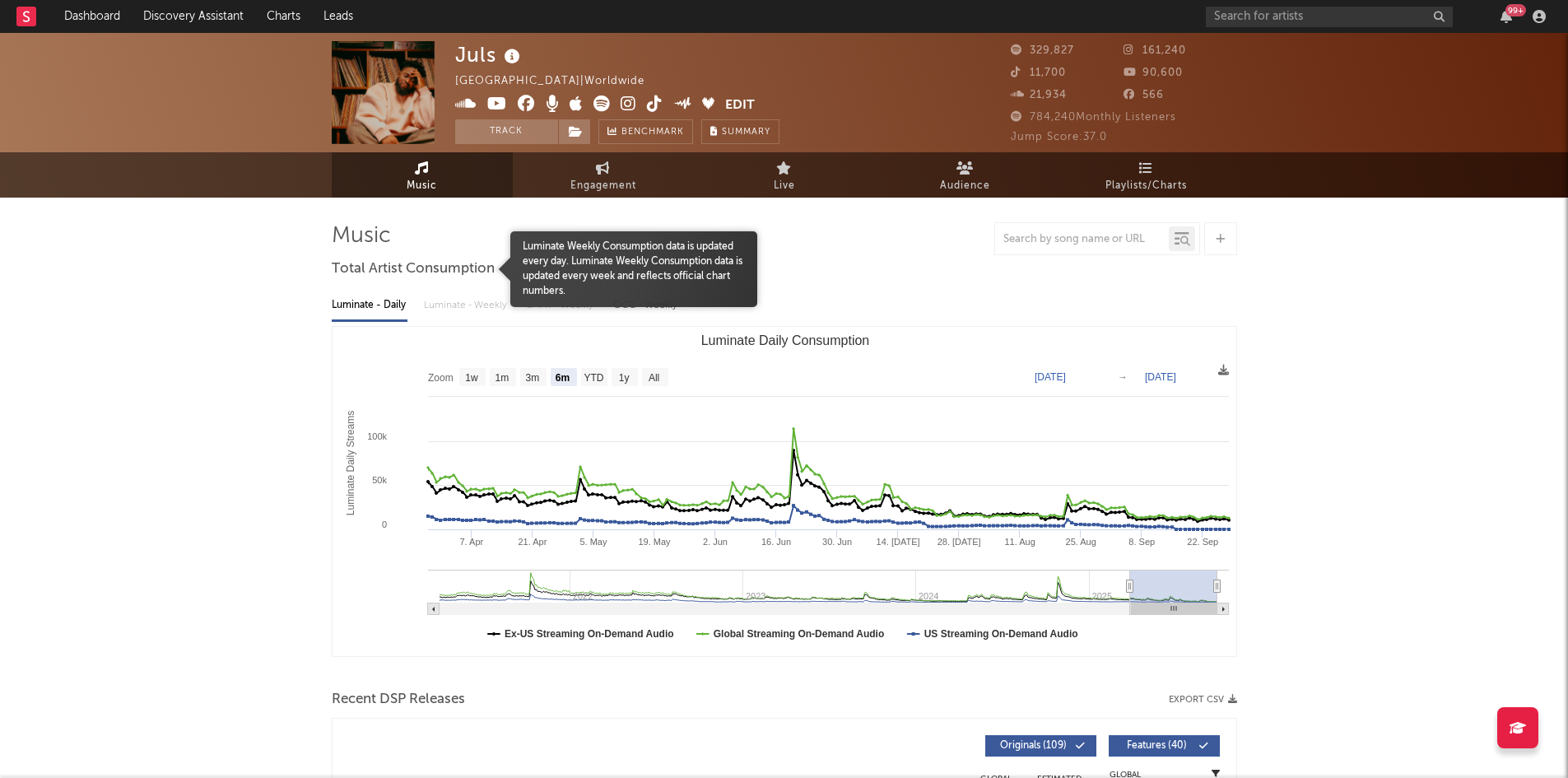
click at [439, 267] on span "Total Artist Consumption" at bounding box center [413, 269] width 163 height 20
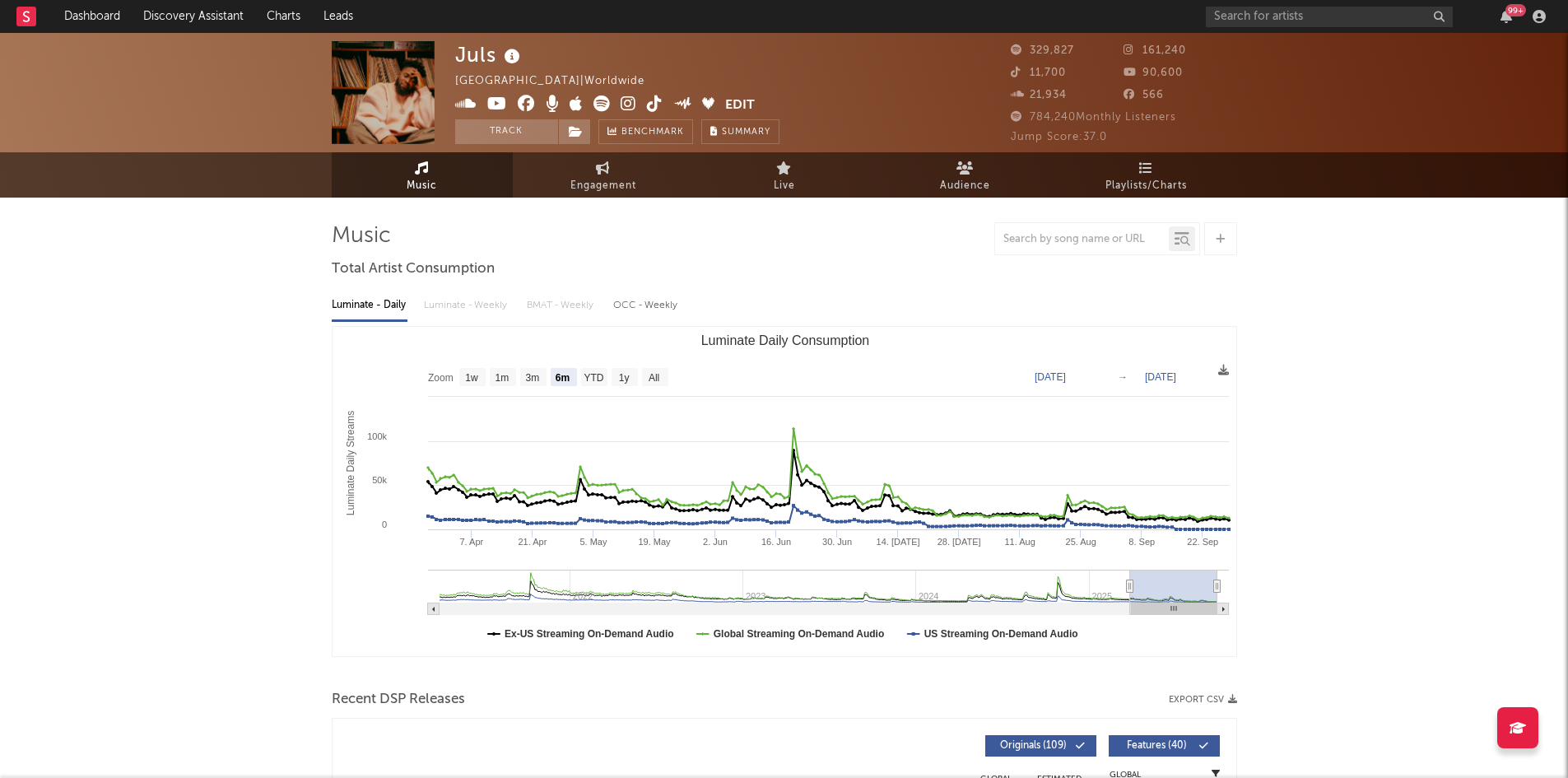
drag, startPoint x: 449, startPoint y: 309, endPoint x: 517, endPoint y: 303, distance: 68.3
click at [452, 308] on div "Luminate - Daily Luminate - Weekly BMAT - Weekly OCC - Weekly" at bounding box center [784, 305] width 905 height 28
click at [538, 304] on div "Luminate - Daily Luminate - Weekly BMAT - Weekly OCC - Weekly" at bounding box center [784, 305] width 905 height 28
drag, startPoint x: 628, startPoint y: 301, endPoint x: 638, endPoint y: 301, distance: 10.0
click at [634, 301] on div "OCC - Weekly" at bounding box center [646, 305] width 66 height 28
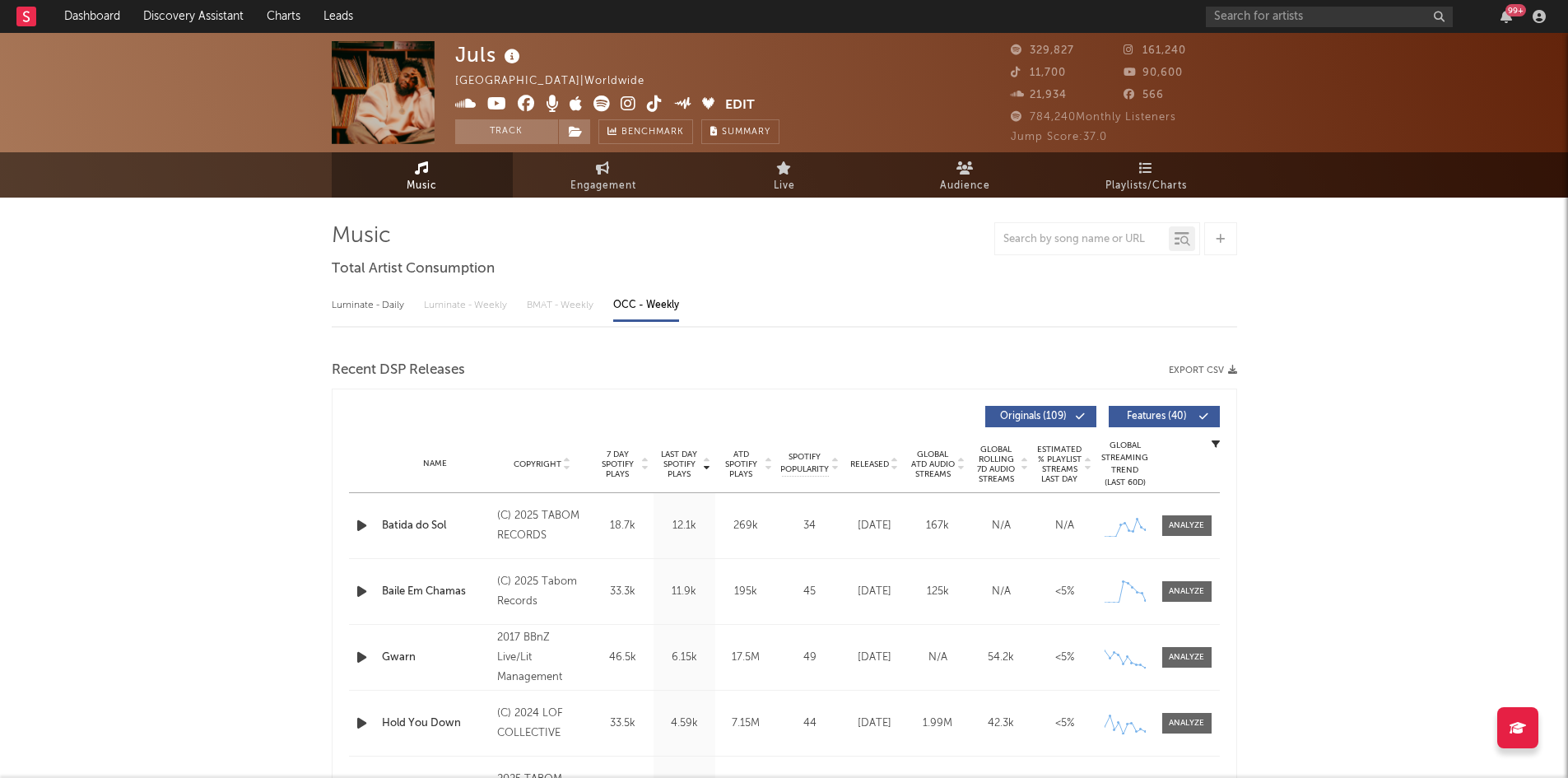
click at [643, 302] on div "OCC - Weekly" at bounding box center [646, 305] width 66 height 28
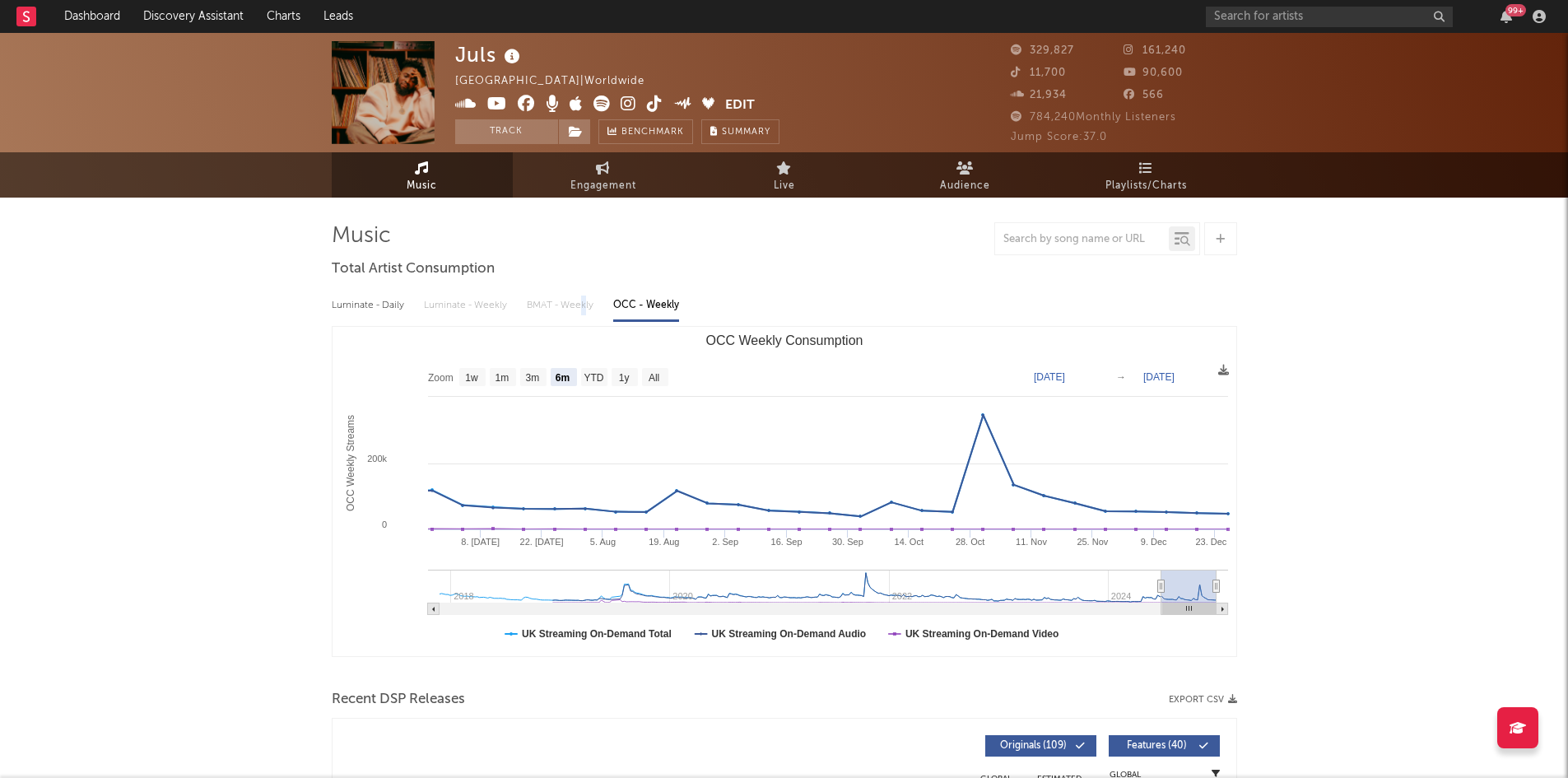
click at [583, 297] on div "Luminate - Daily Luminate - Weekly BMAT - Weekly OCC - Weekly" at bounding box center [784, 305] width 905 height 28
click at [578, 300] on div "Luminate - Daily Luminate - Weekly BMAT - Weekly OCC - Weekly" at bounding box center [784, 305] width 905 height 28
drag, startPoint x: 578, startPoint y: 300, endPoint x: 572, endPoint y: 306, distance: 8.5
click at [577, 302] on div "Luminate - Daily Luminate - Weekly BMAT - Weekly OCC - Weekly" at bounding box center [784, 305] width 905 height 28
click at [572, 306] on div "Luminate - Daily Luminate - Weekly BMAT - Weekly OCC - Weekly" at bounding box center [784, 305] width 905 height 28
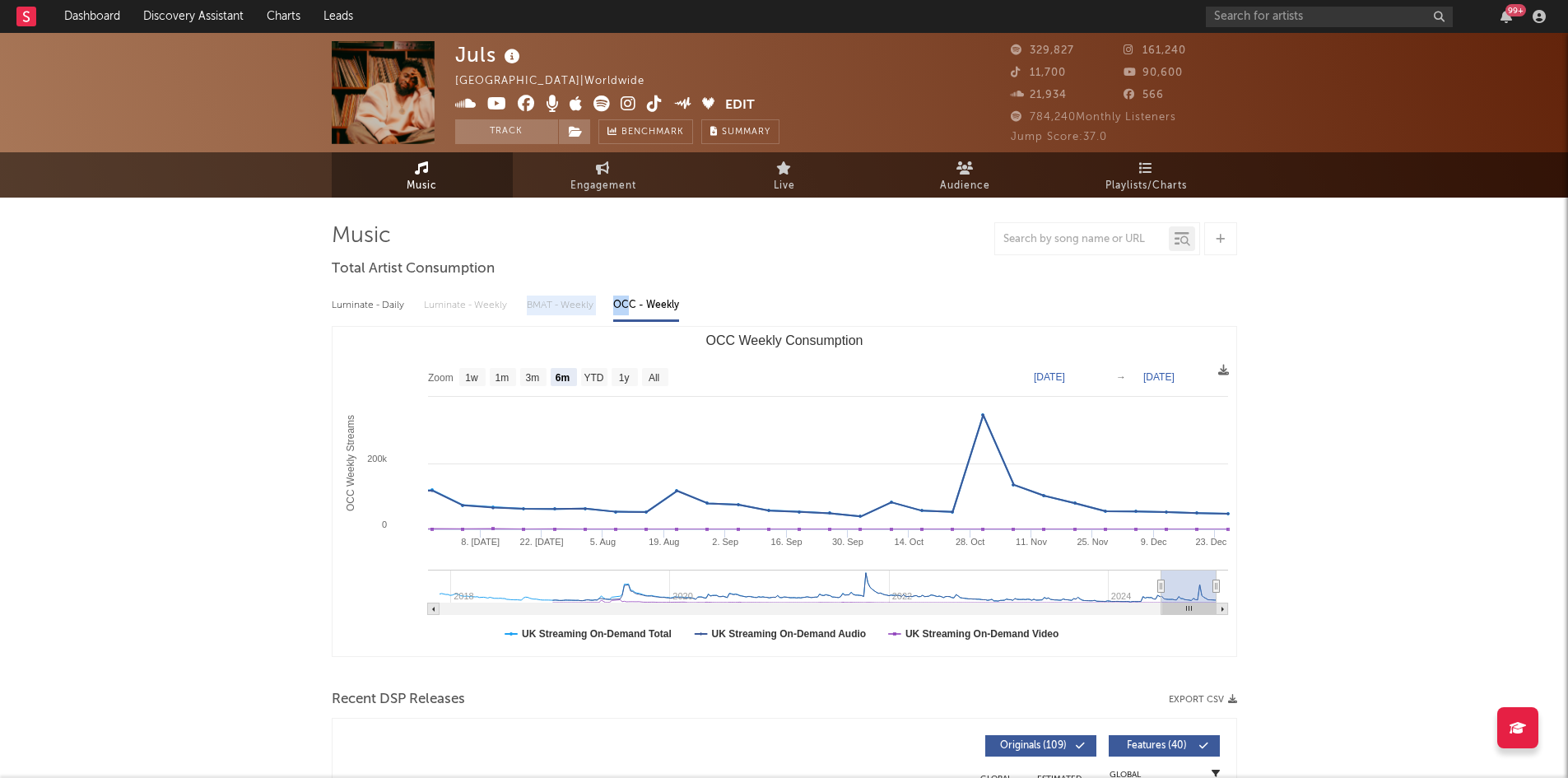
drag, startPoint x: 630, startPoint y: 304, endPoint x: 519, endPoint y: 309, distance: 111.1
click at [519, 309] on div "Luminate - Daily Luminate - Weekly BMAT - Weekly OCC - Weekly" at bounding box center [784, 305] width 905 height 28
drag, startPoint x: 645, startPoint y: 320, endPoint x: 622, endPoint y: 327, distance: 24.0
click at [551, 322] on div "Luminate - Daily Luminate - Weekly BMAT - Weekly OCC - Weekly Zoom 1w 1m 3m 6m …" at bounding box center [784, 472] width 905 height 378
click at [621, 309] on div "OCC - Weekly" at bounding box center [646, 305] width 66 height 28
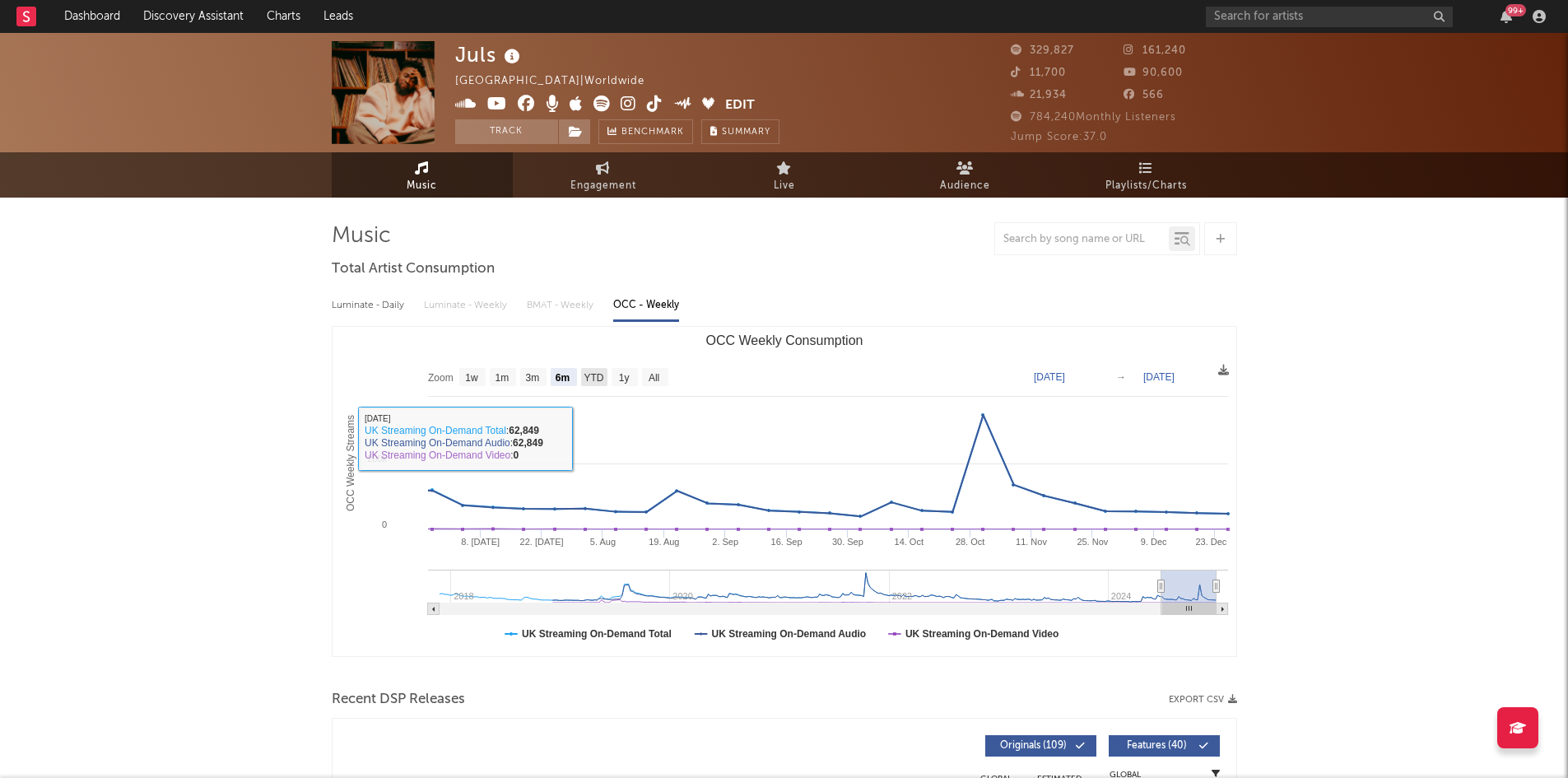
click at [584, 372] on text "YTD" at bounding box center [593, 377] width 20 height 11
select select "YTD"
type input "2024-01-01"
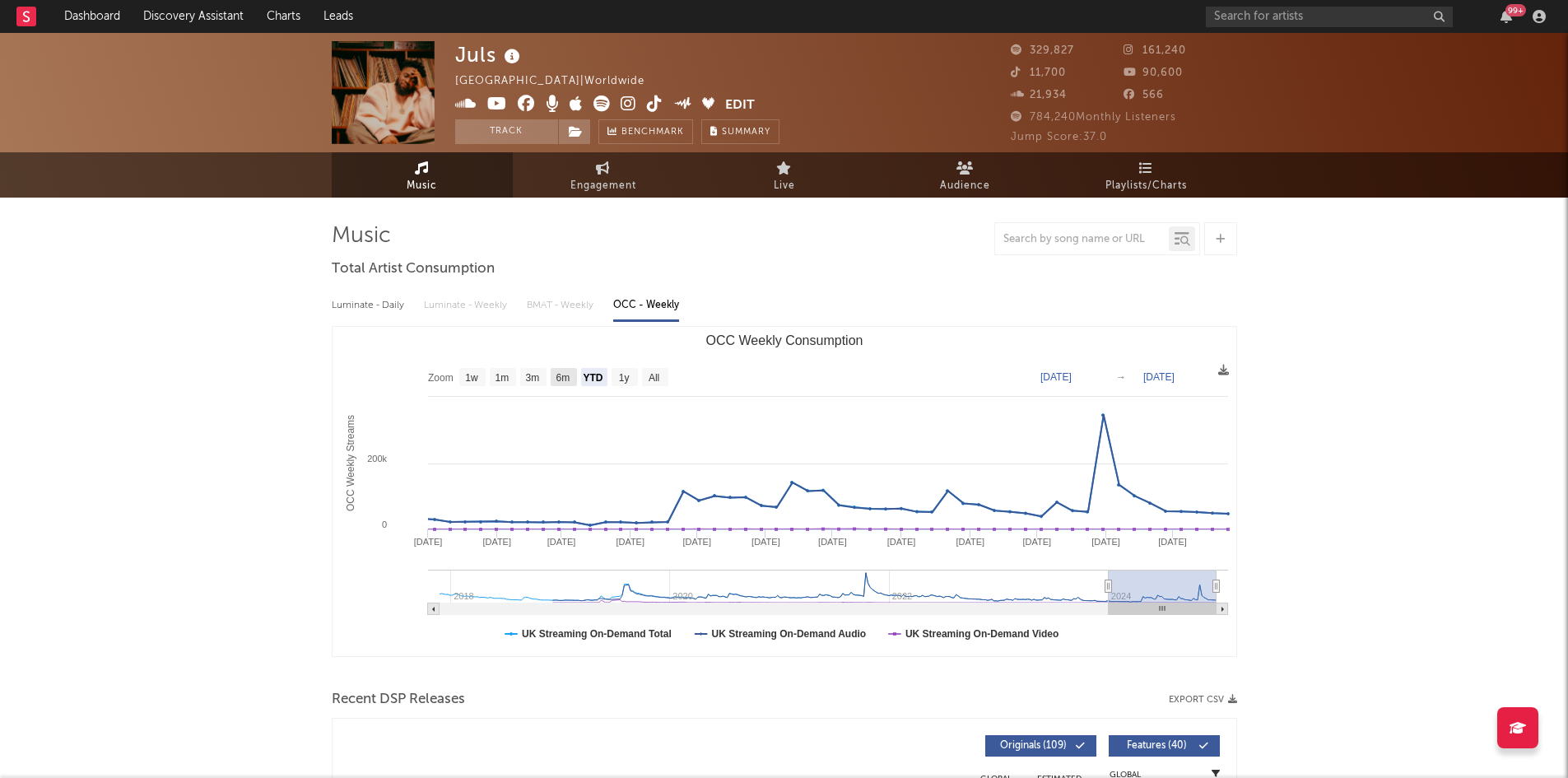
click at [569, 374] on text "6m" at bounding box center [563, 377] width 14 height 11
select select "6m"
type input "2024-06-26"
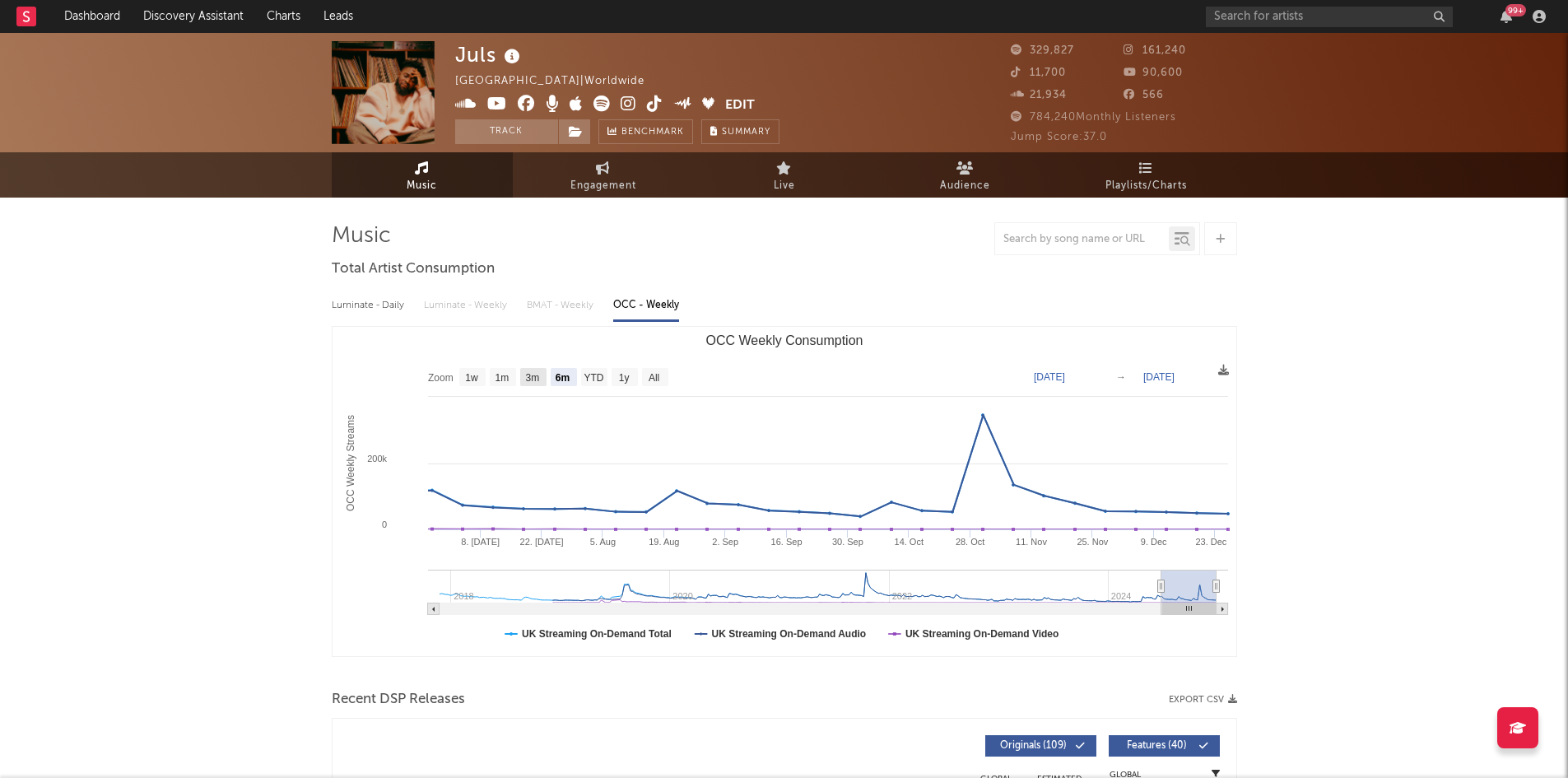
click at [541, 376] on rect "OCC Weekly Consumption" at bounding box center [533, 377] width 26 height 18
select select "3m"
type input "2024-09-26"
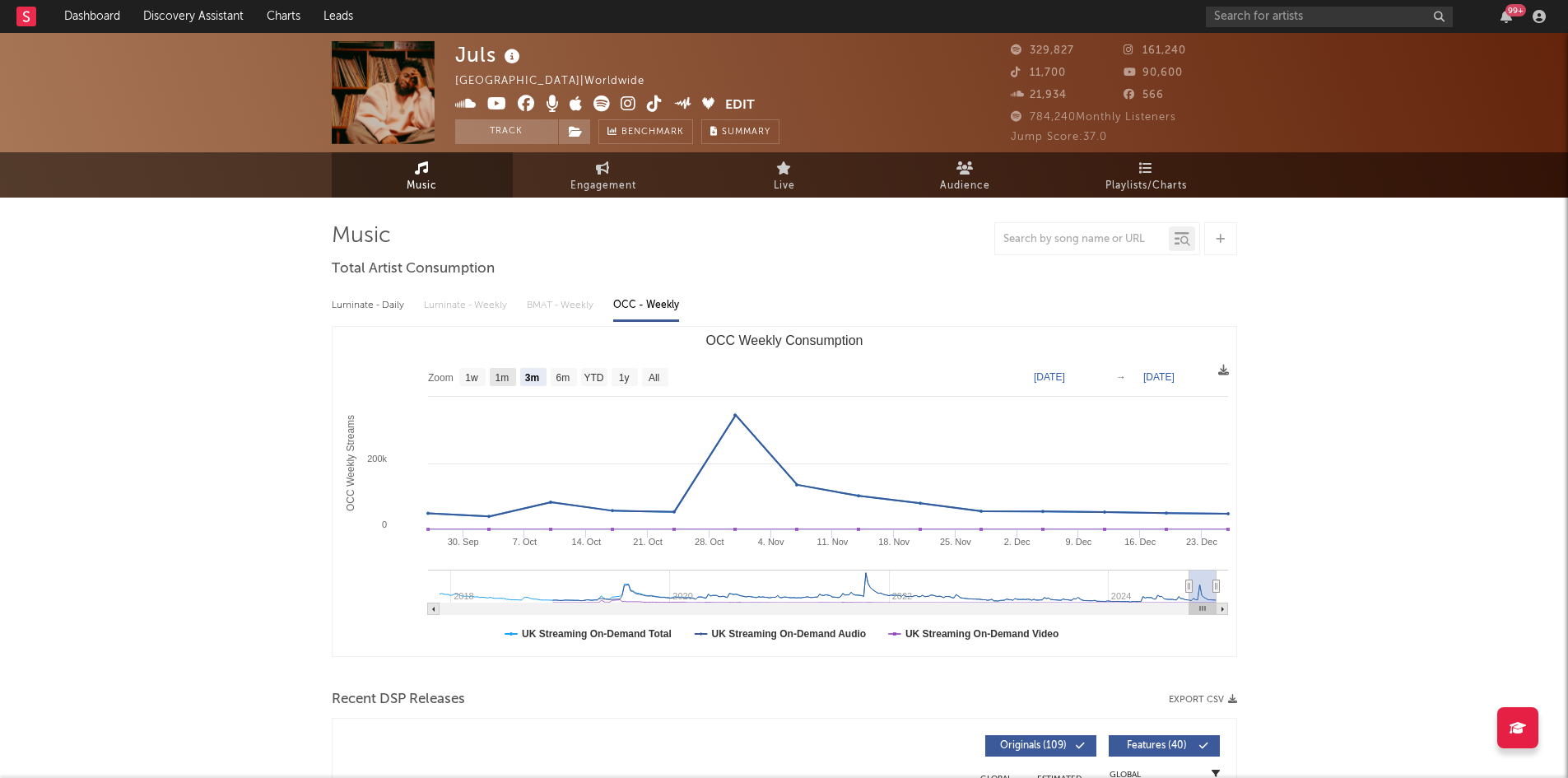
click at [497, 381] on text "1m" at bounding box center [501, 377] width 14 height 11
select select "1m"
type input "2024-11-26"
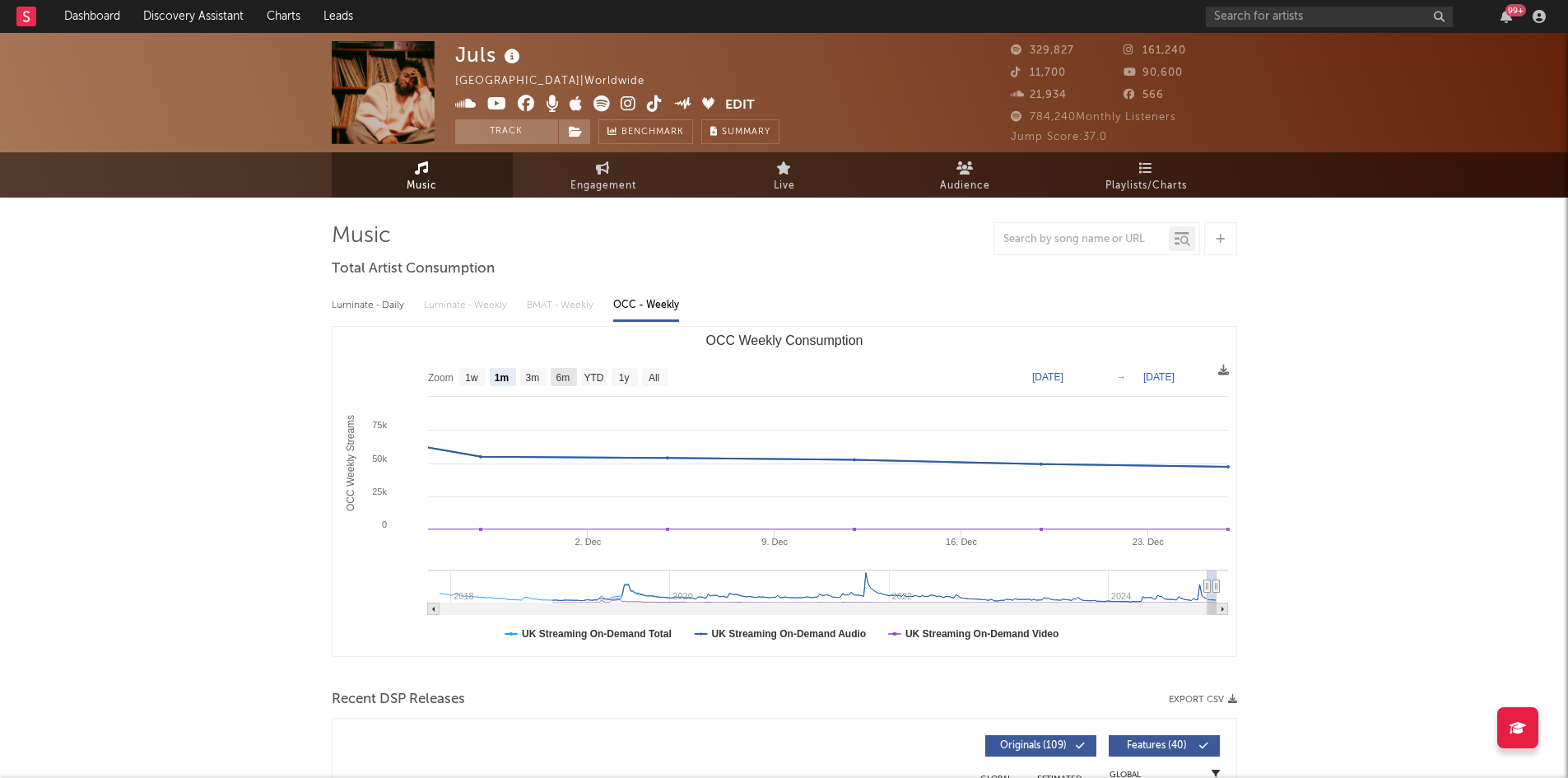
click at [562, 378] on text "6m" at bounding box center [563, 377] width 14 height 11
select select "6m"
type input "2024-06-26"
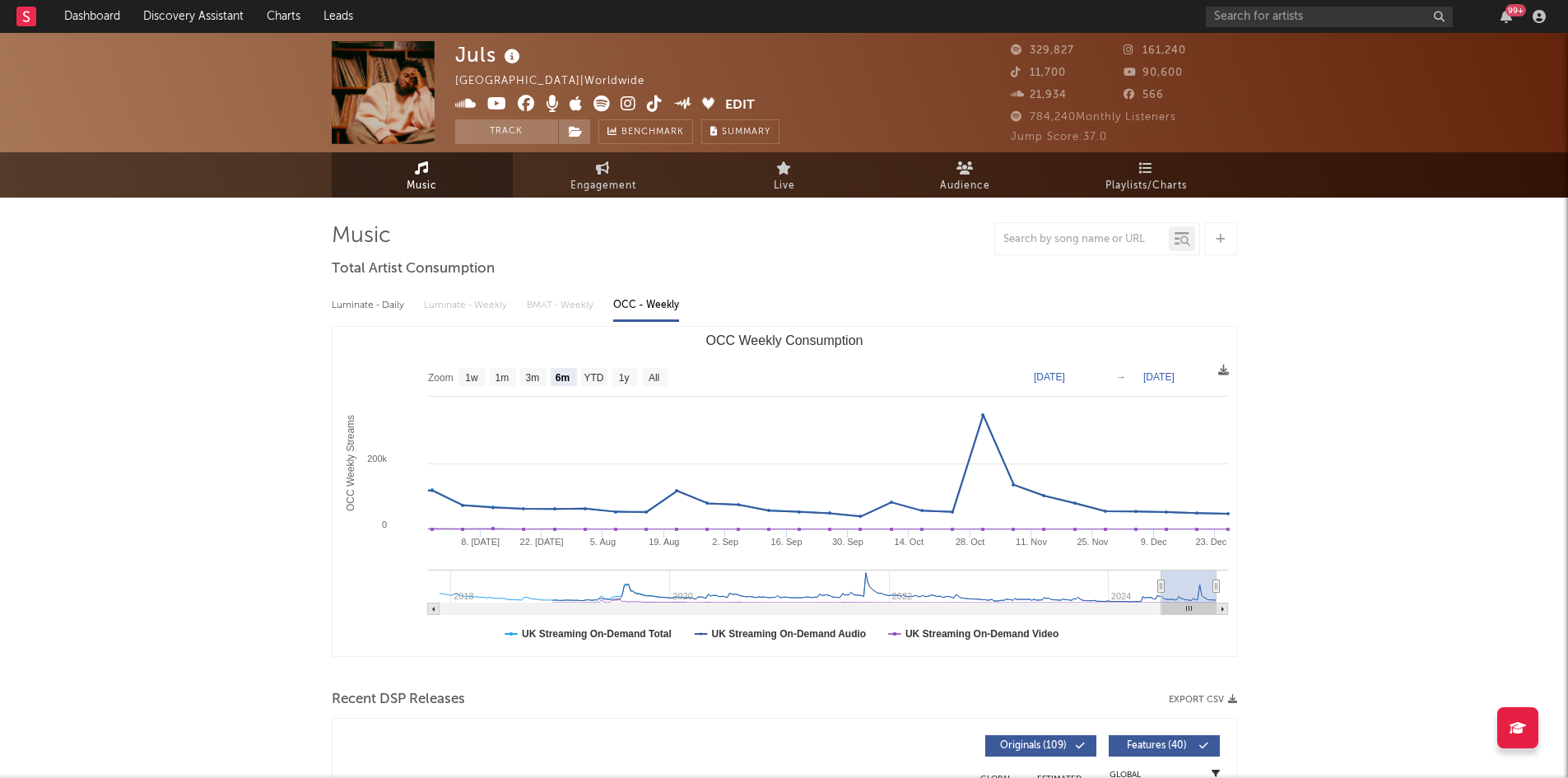
click at [368, 304] on div "Luminate - Daily" at bounding box center [370, 305] width 76 height 28
select select "6m"
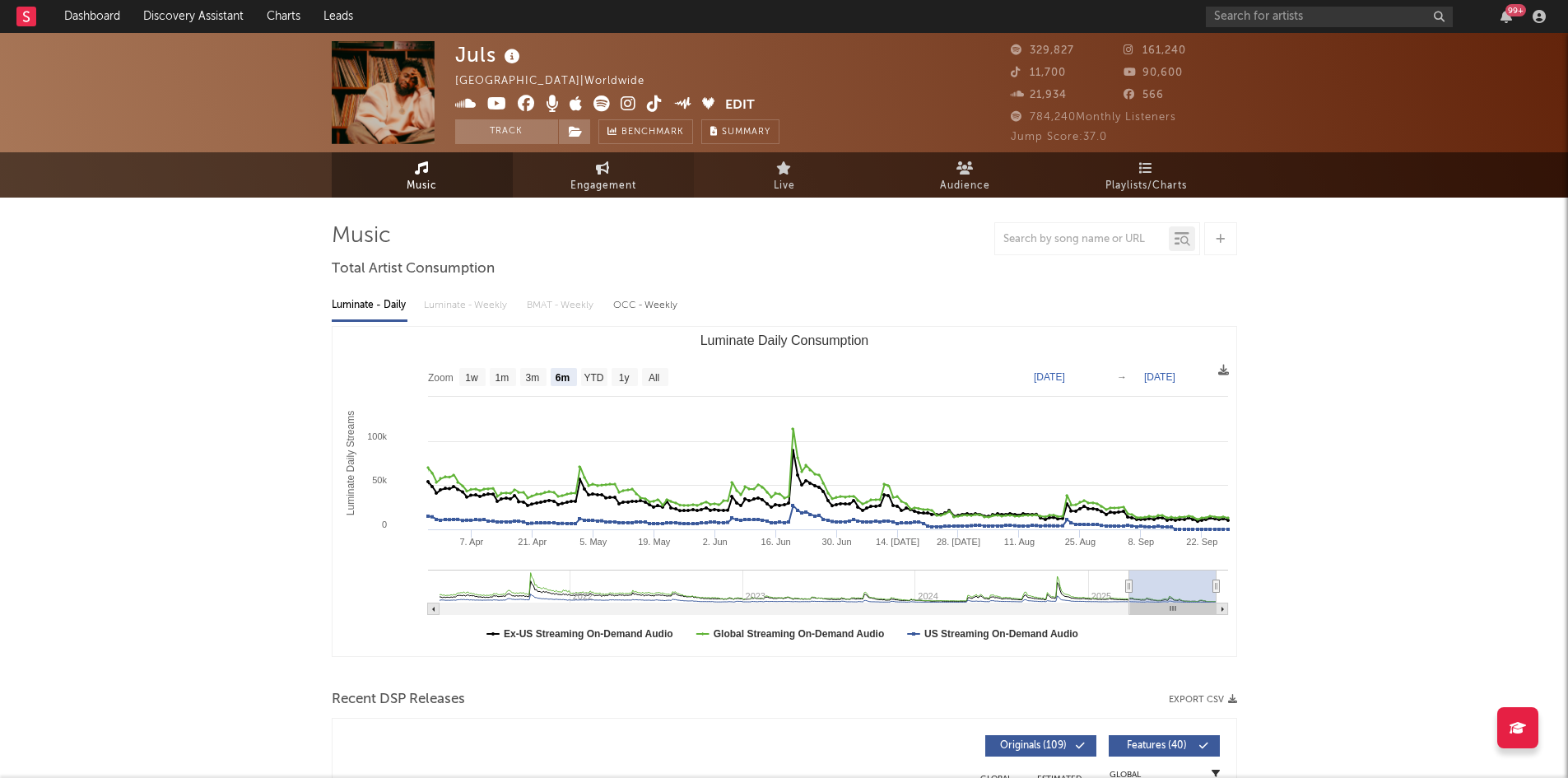
click at [604, 157] on link "Engagement" at bounding box center [602, 175] width 181 height 45
select select "1w"
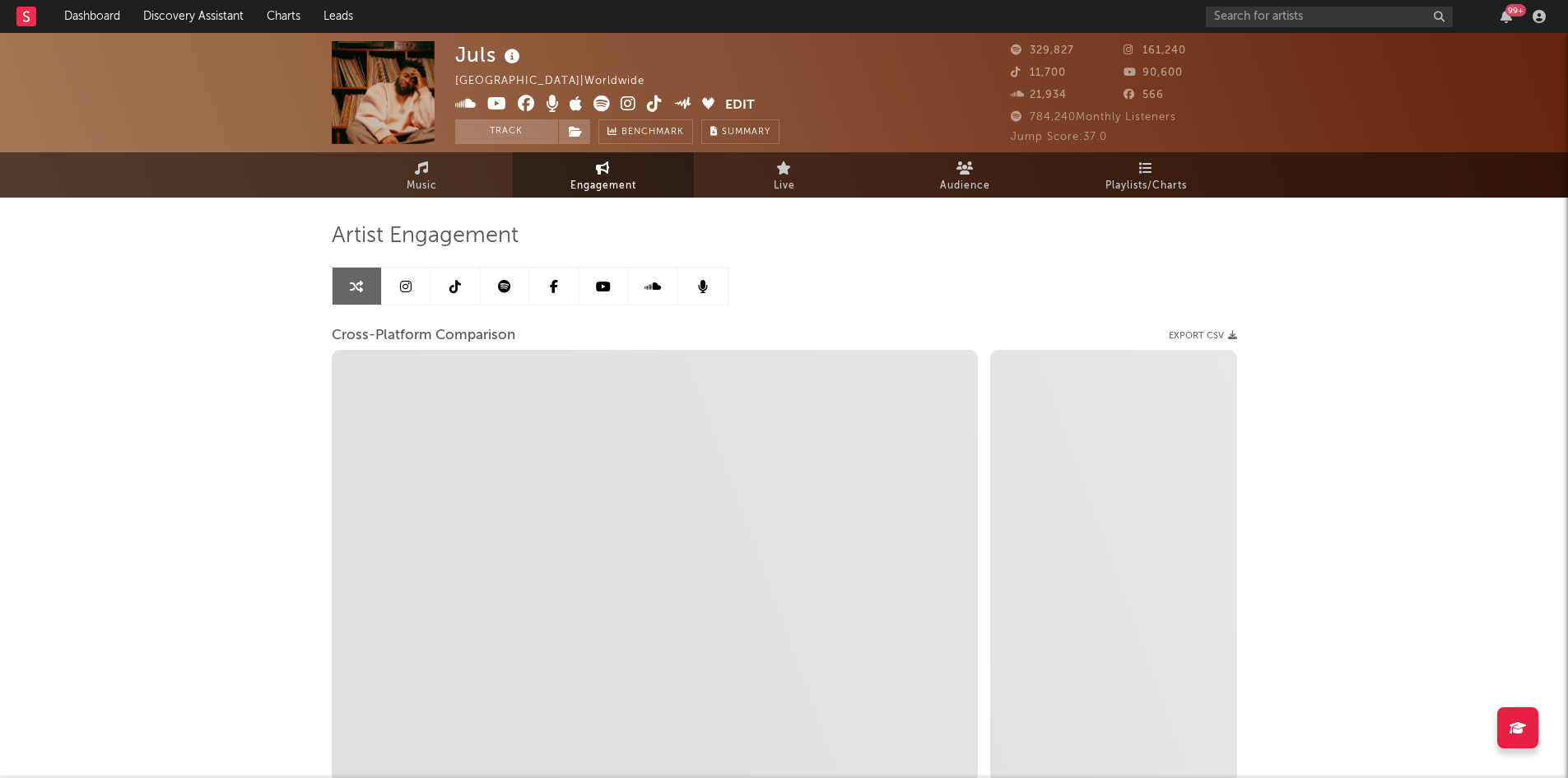
click at [509, 286] on icon at bounding box center [504, 286] width 13 height 13
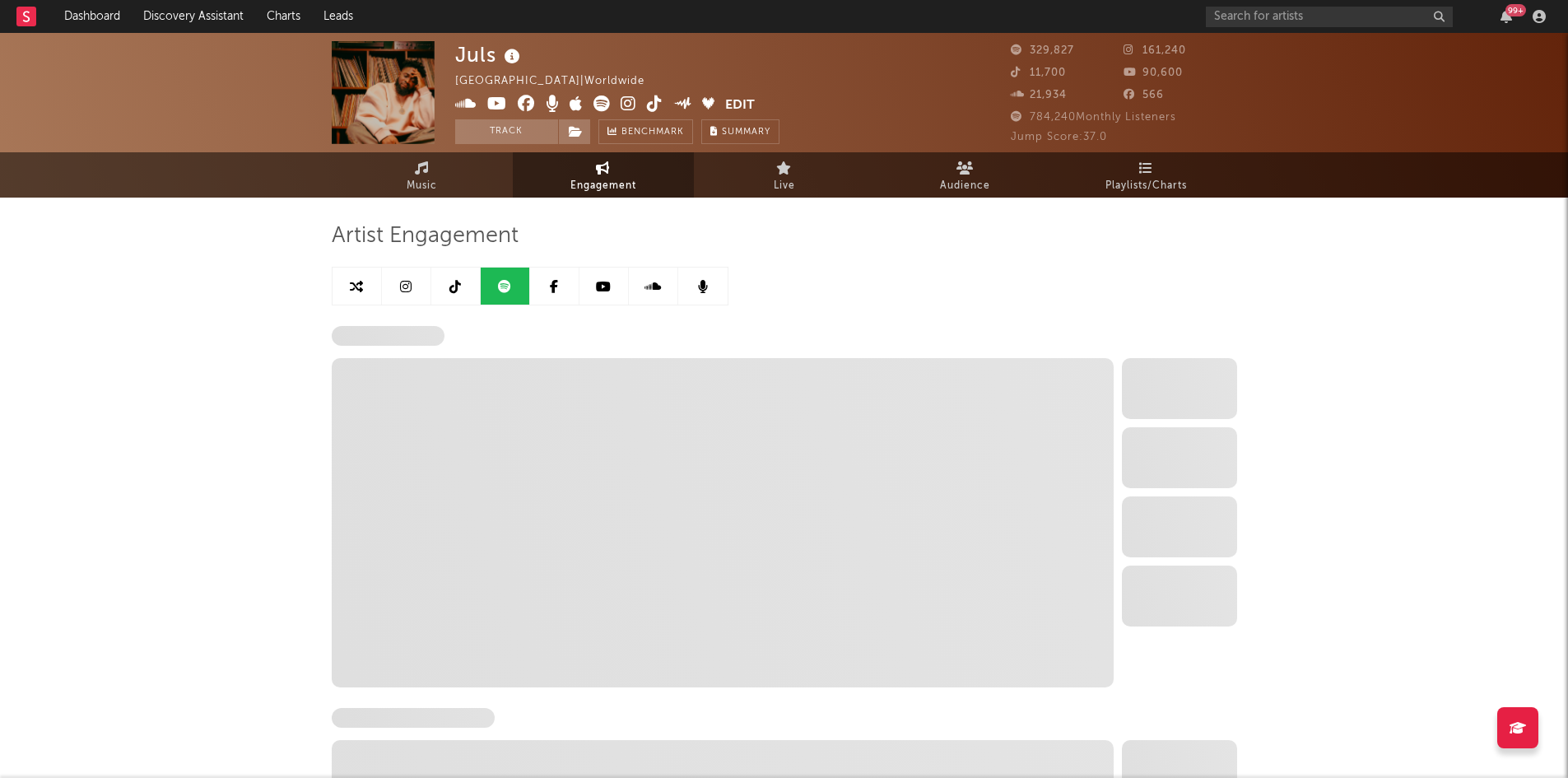
click at [412, 286] on link at bounding box center [406, 285] width 49 height 37
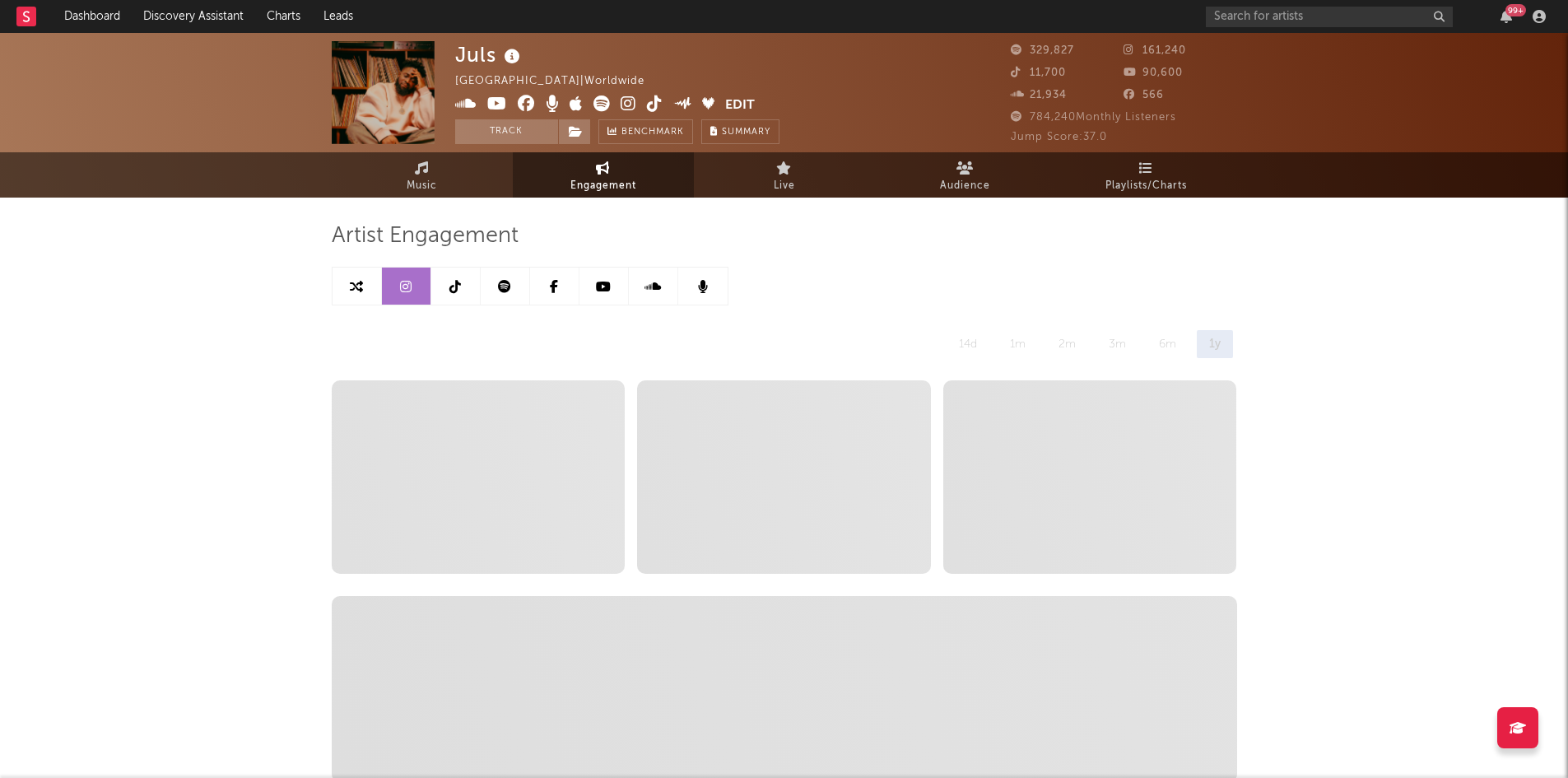
click at [515, 291] on link at bounding box center [505, 285] width 49 height 37
select select "6m"
select select "1w"
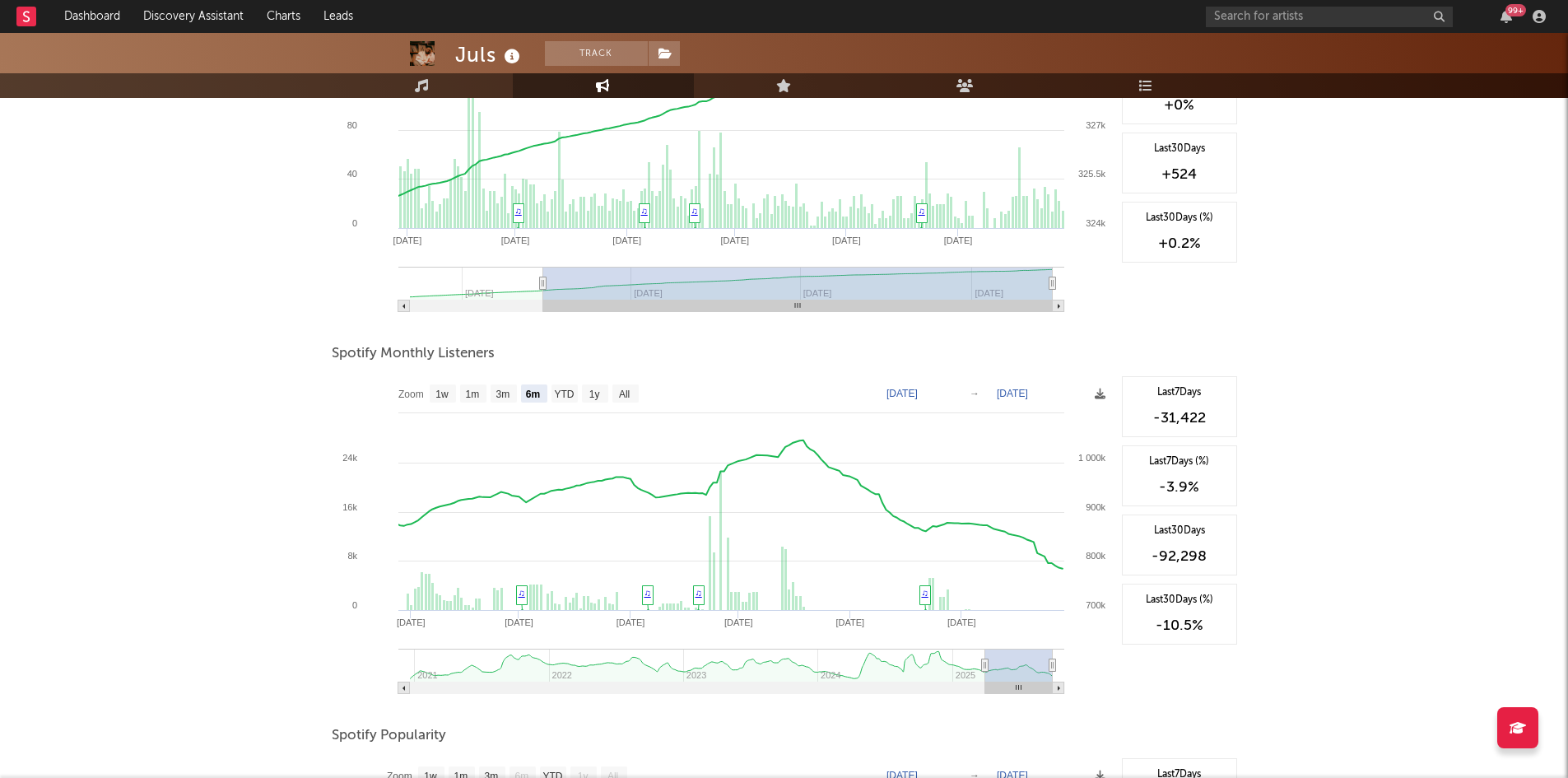
scroll to position [130, 0]
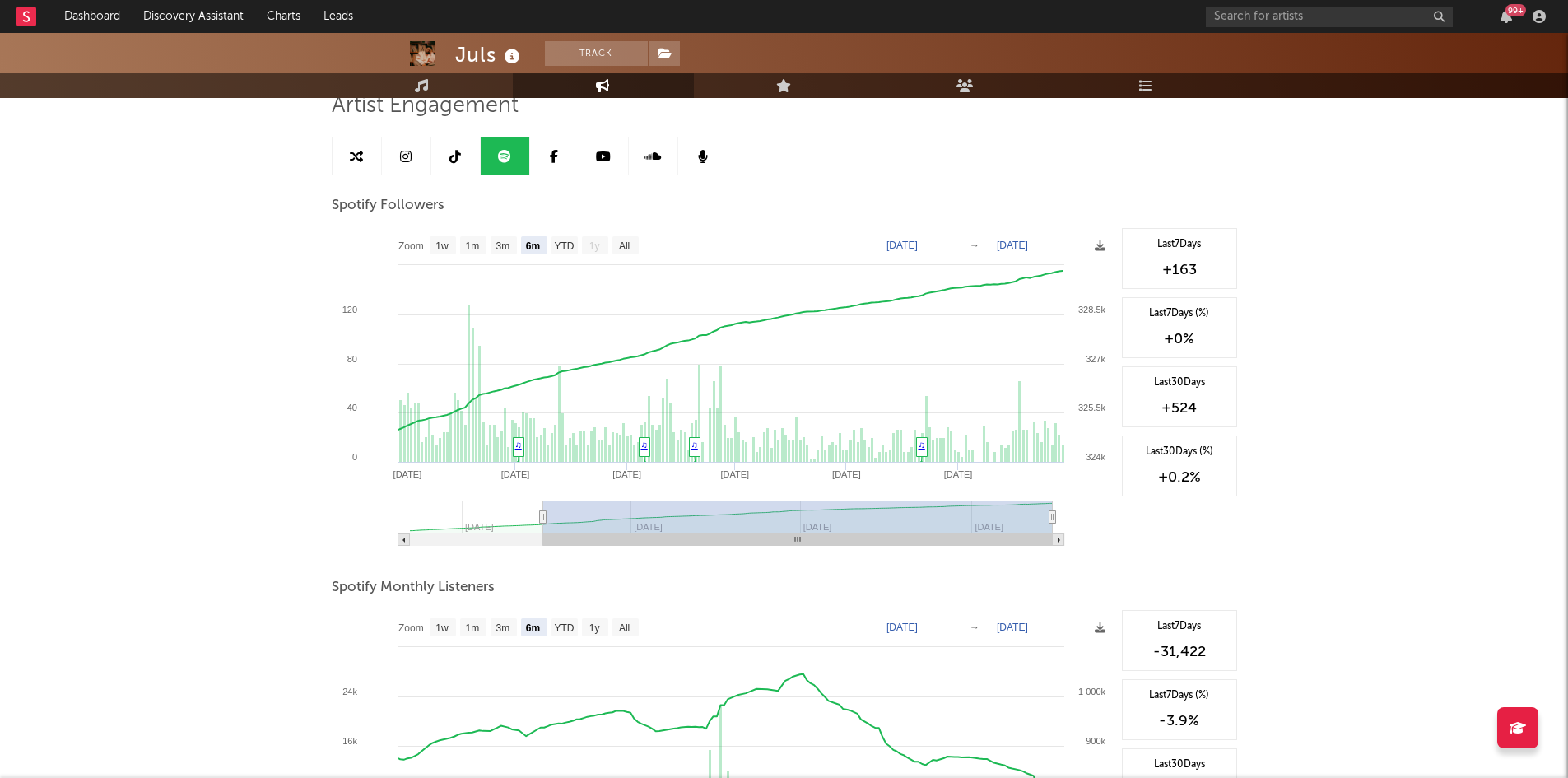
click at [602, 153] on icon at bounding box center [602, 156] width 15 height 13
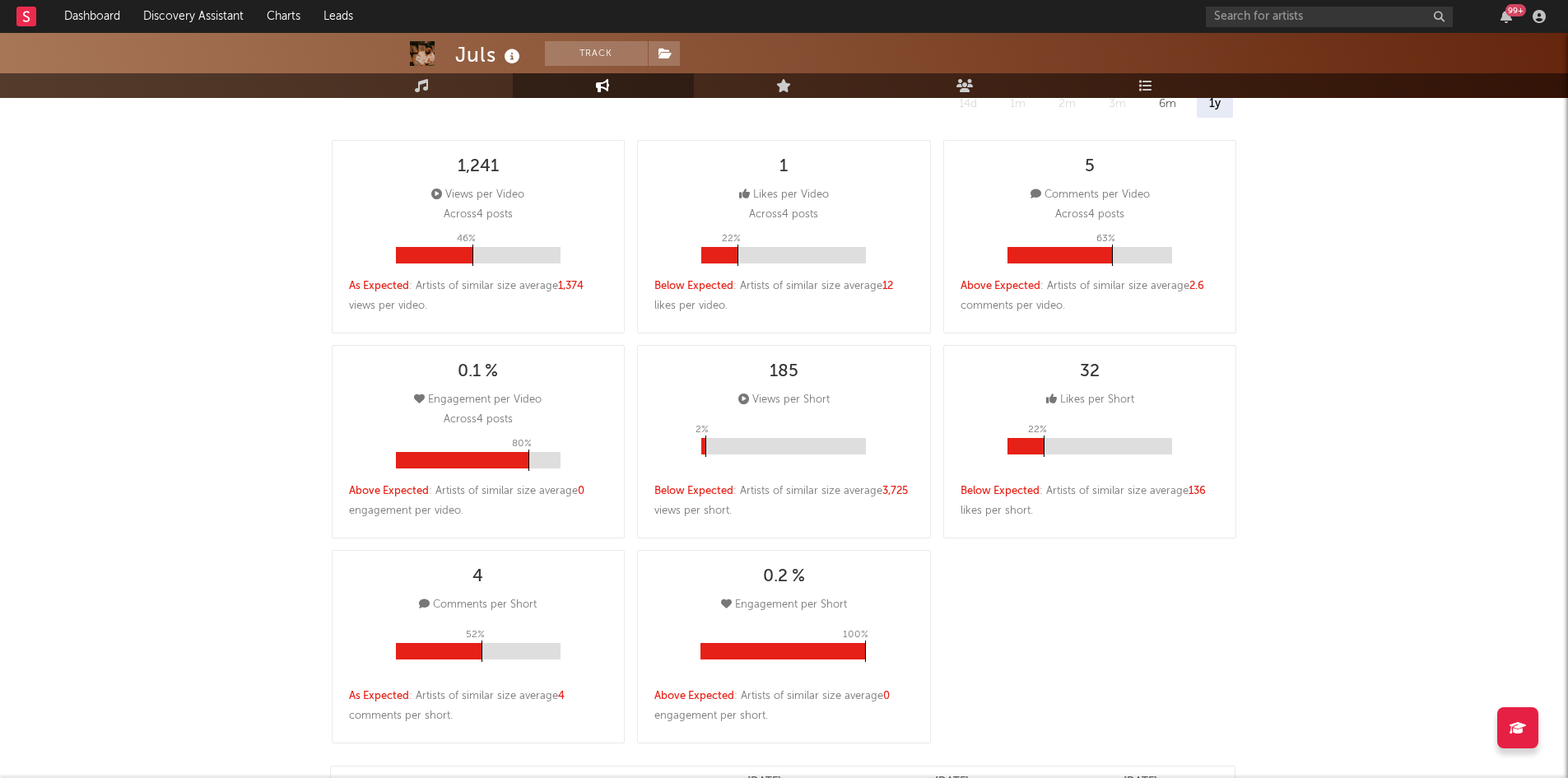
scroll to position [295, 0]
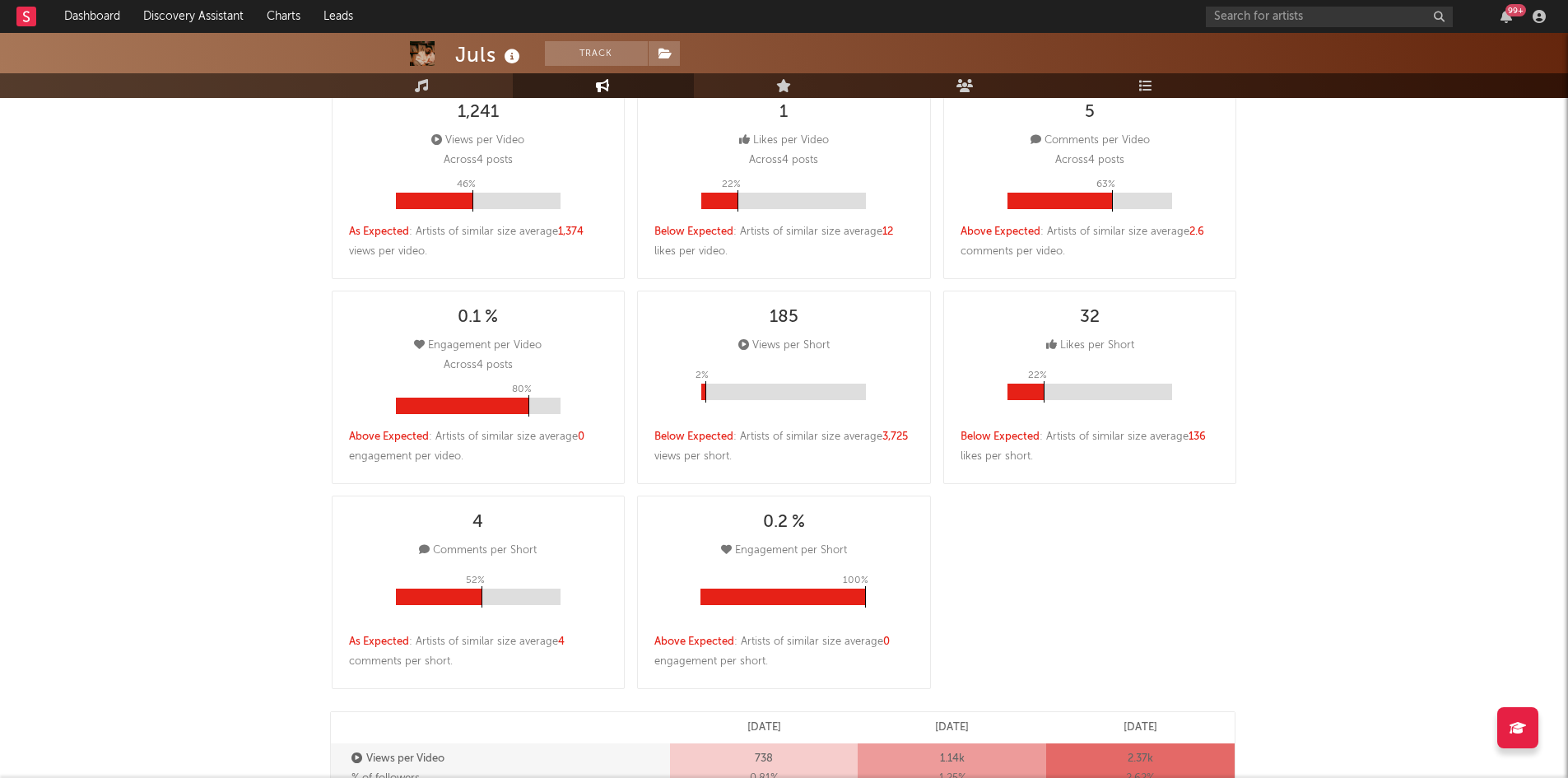
select select "6m"
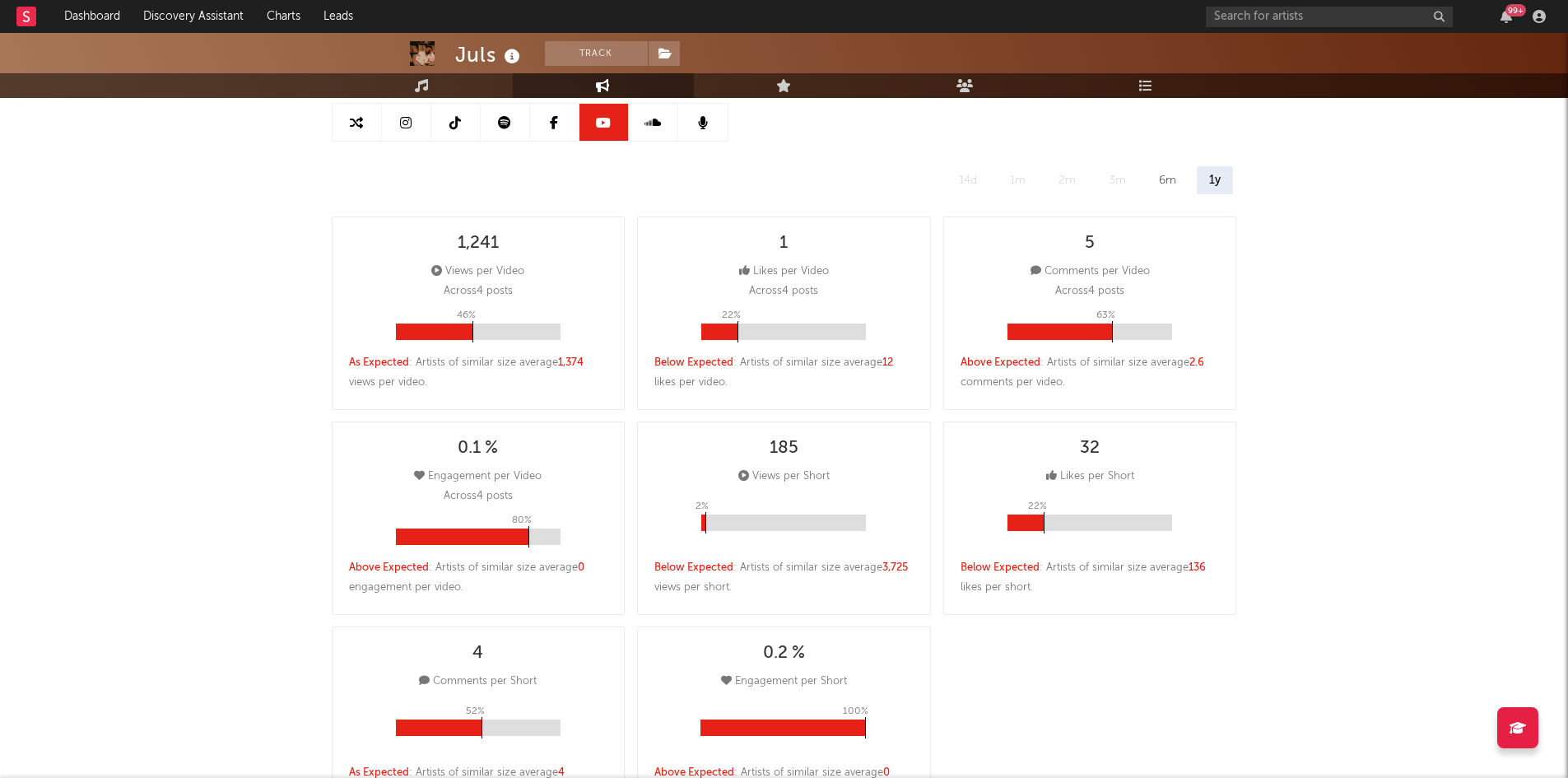
scroll to position [0, 0]
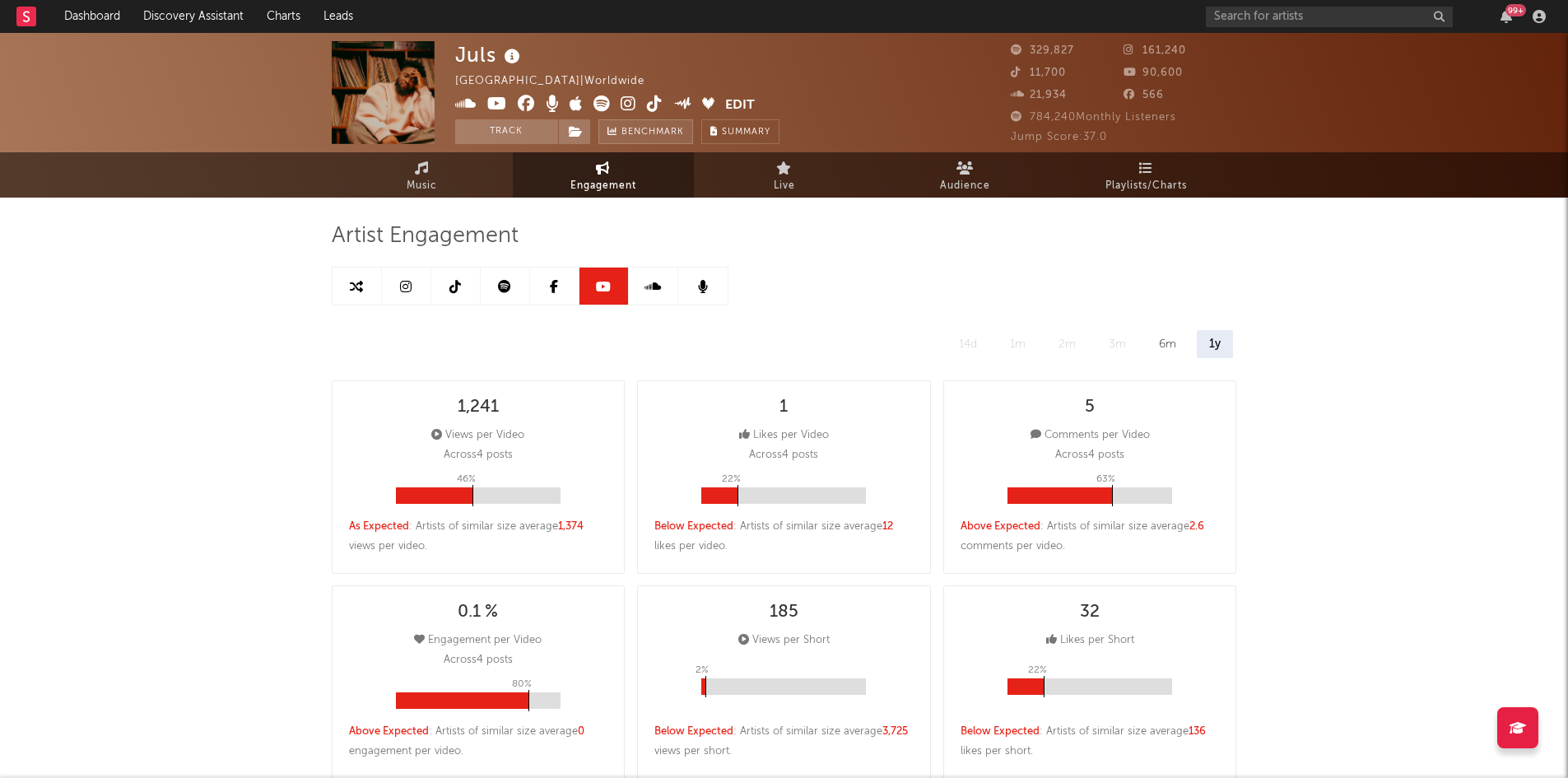
click at [628, 129] on span "Benchmark" at bounding box center [653, 132] width 62 height 20
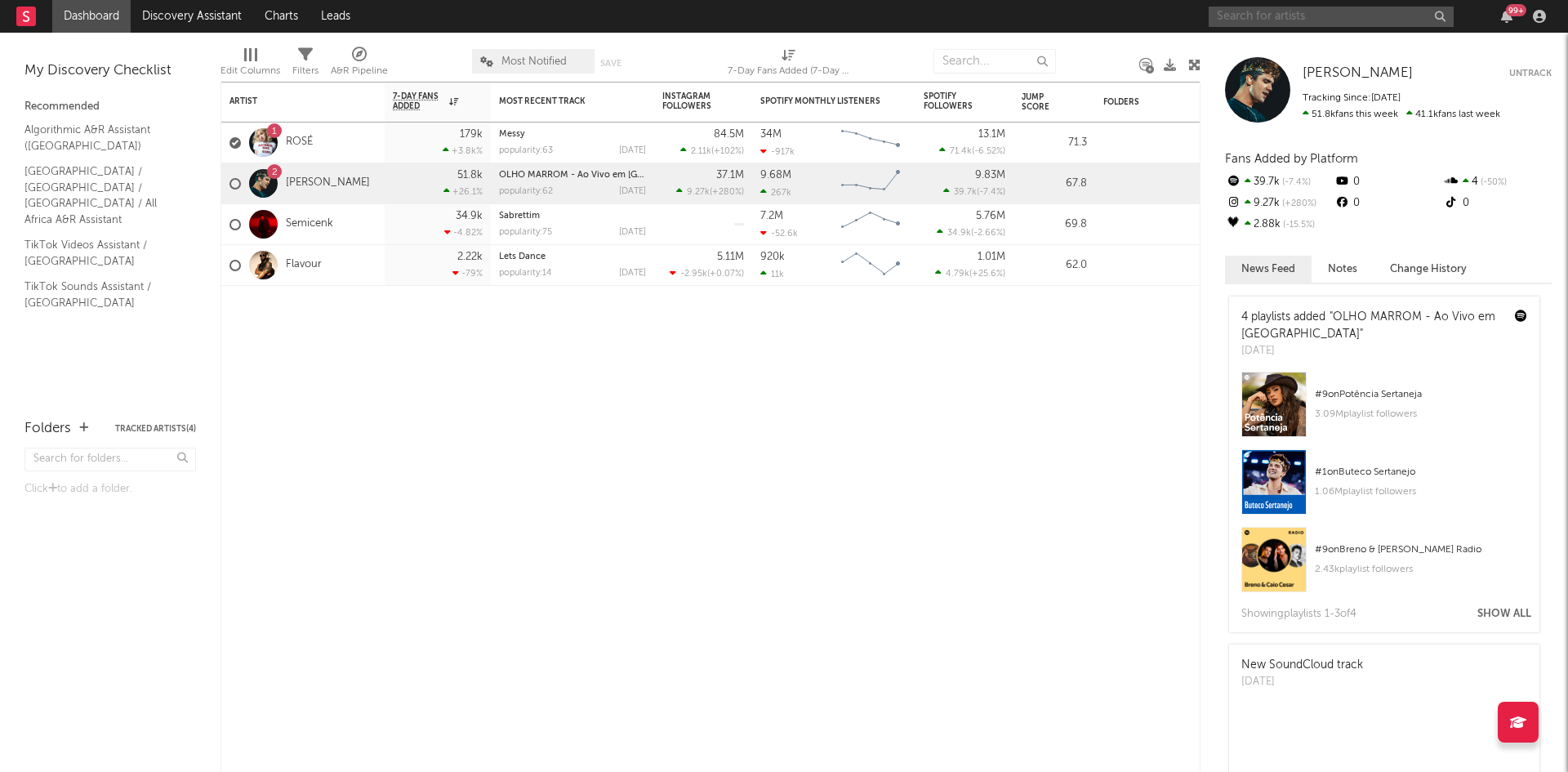
click at [1264, 9] on input "text" at bounding box center [1331, 17] width 245 height 21
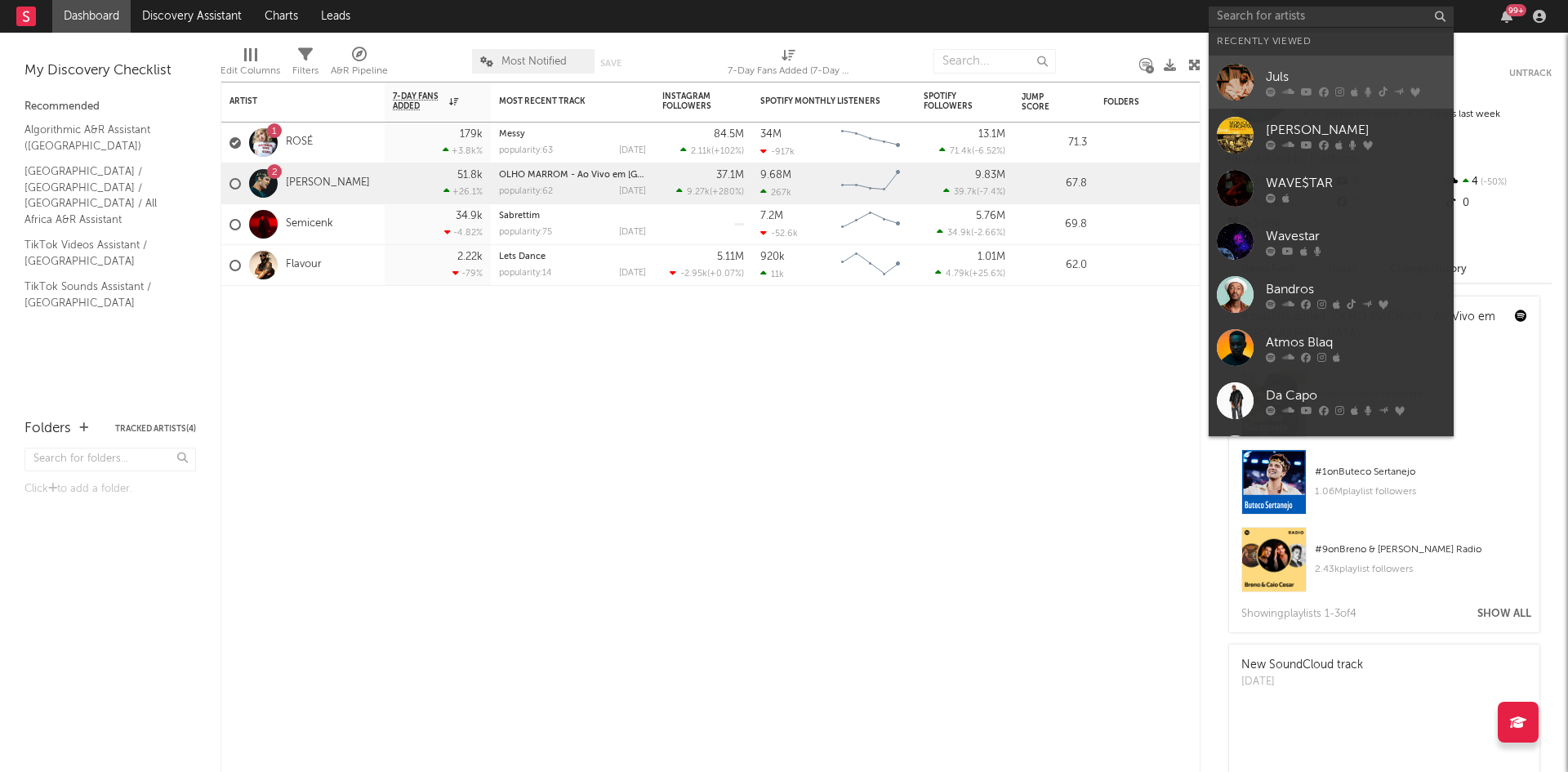
click at [1283, 91] on icon at bounding box center [1288, 91] width 12 height 9
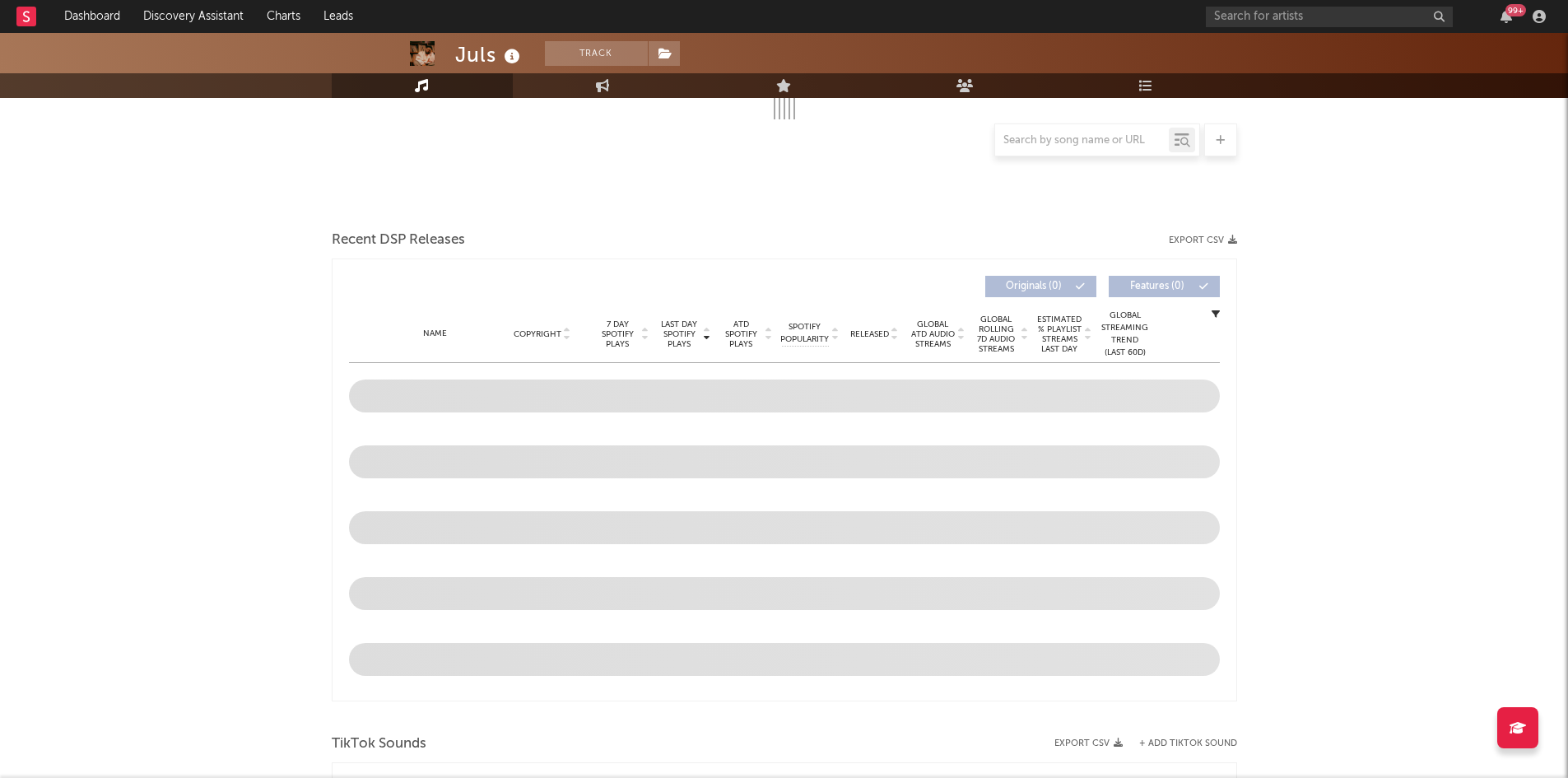
select select "6m"
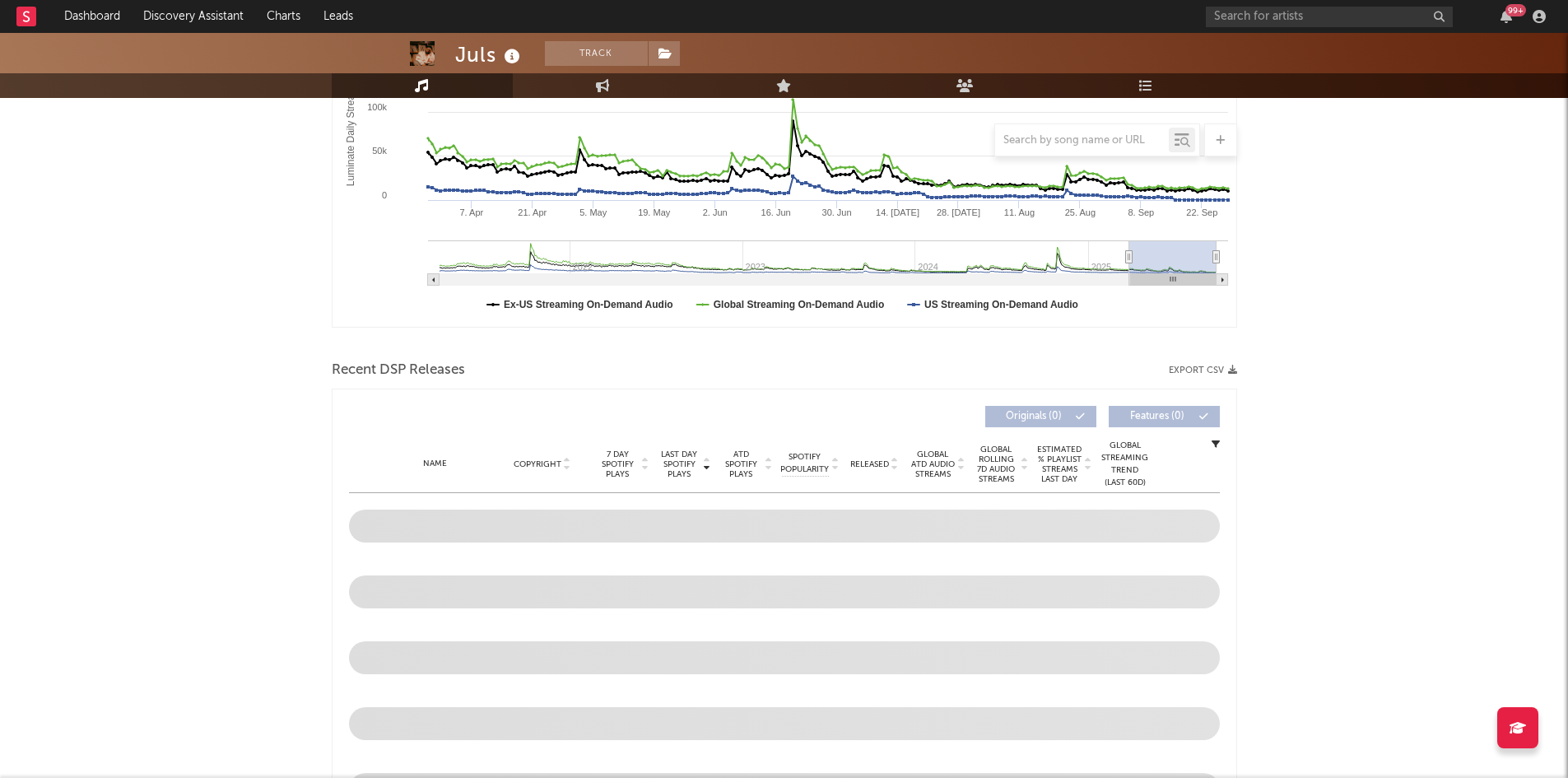
scroll to position [459, 0]
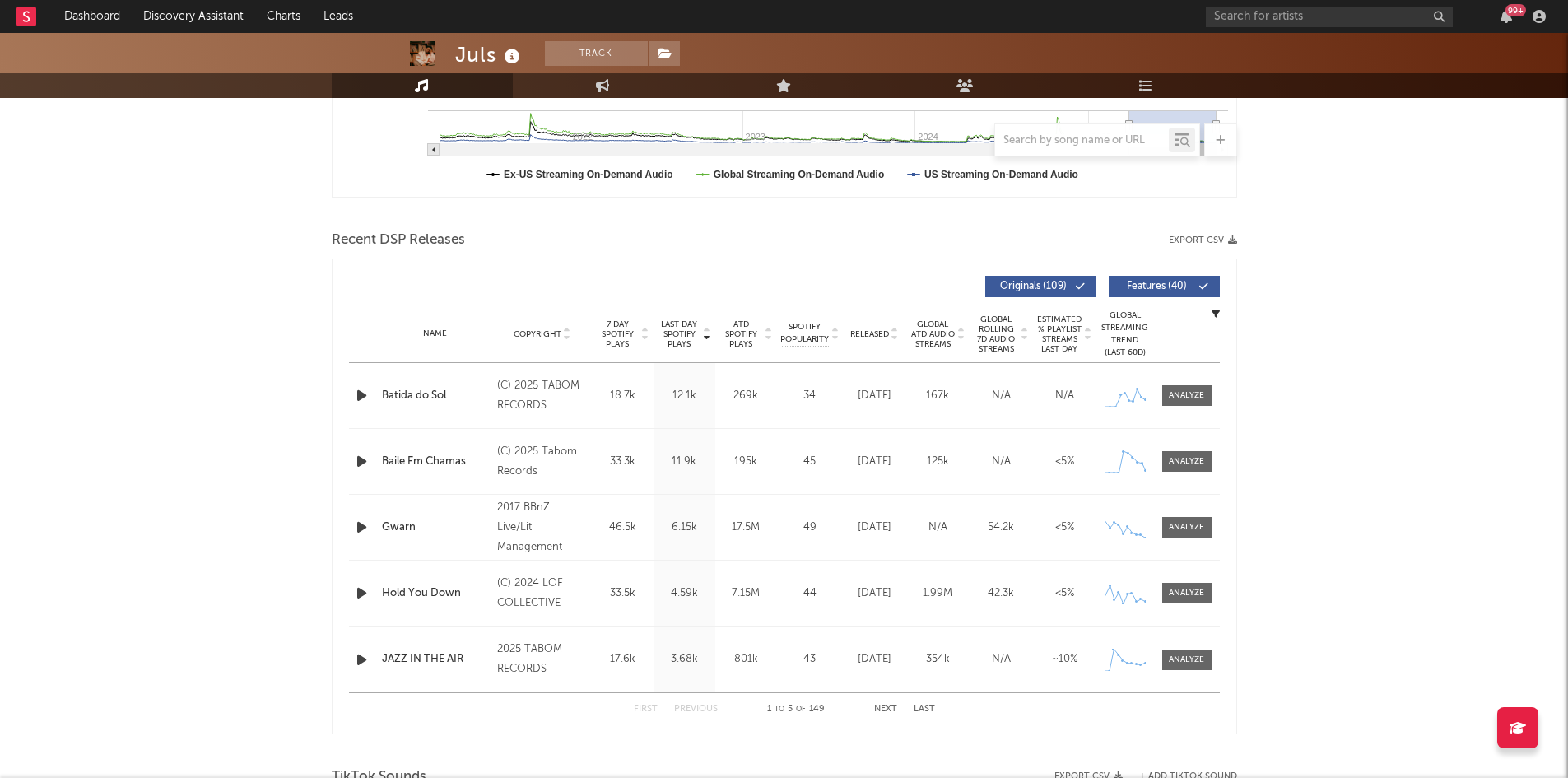
click at [1190, 238] on button "Export CSV" at bounding box center [1202, 239] width 68 height 10
